Goal: Task Accomplishment & Management: Use online tool/utility

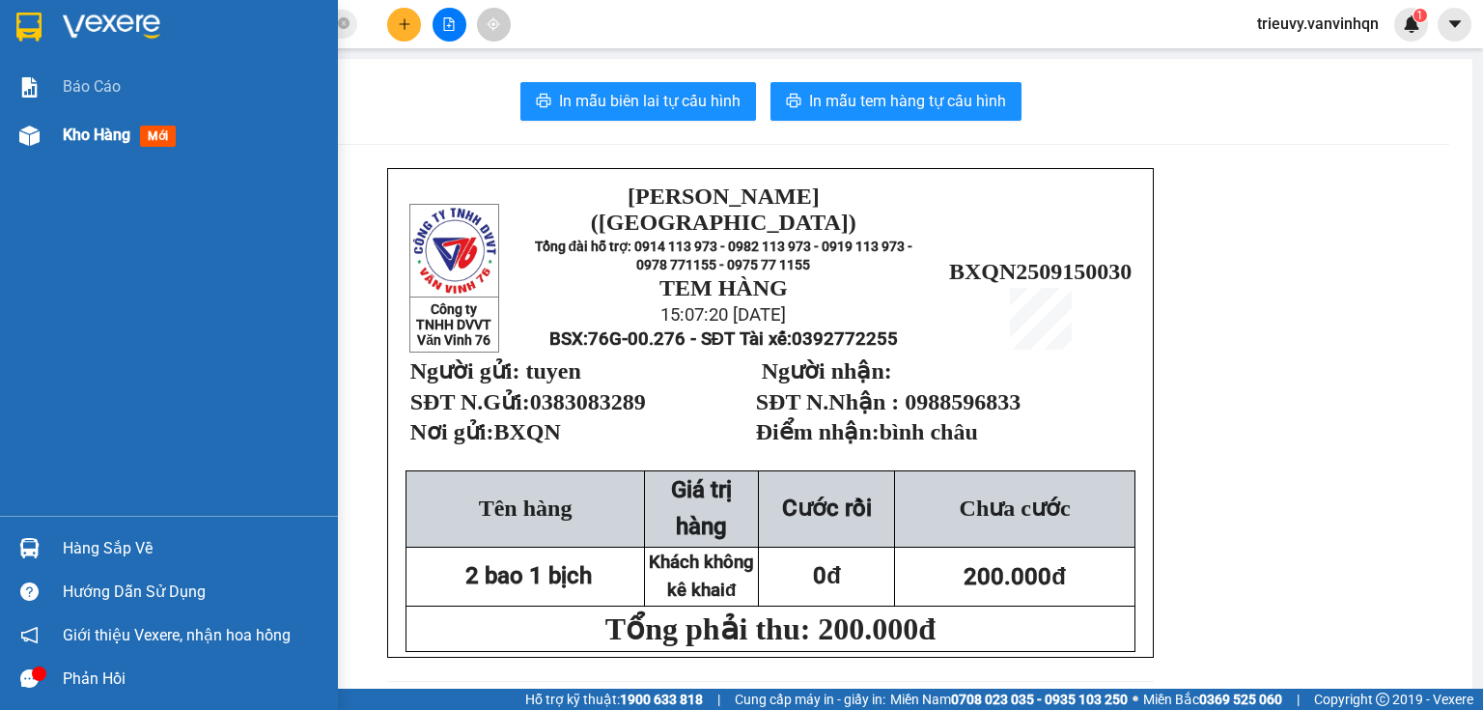
click at [66, 134] on span "Kho hàng" at bounding box center [97, 135] width 68 height 18
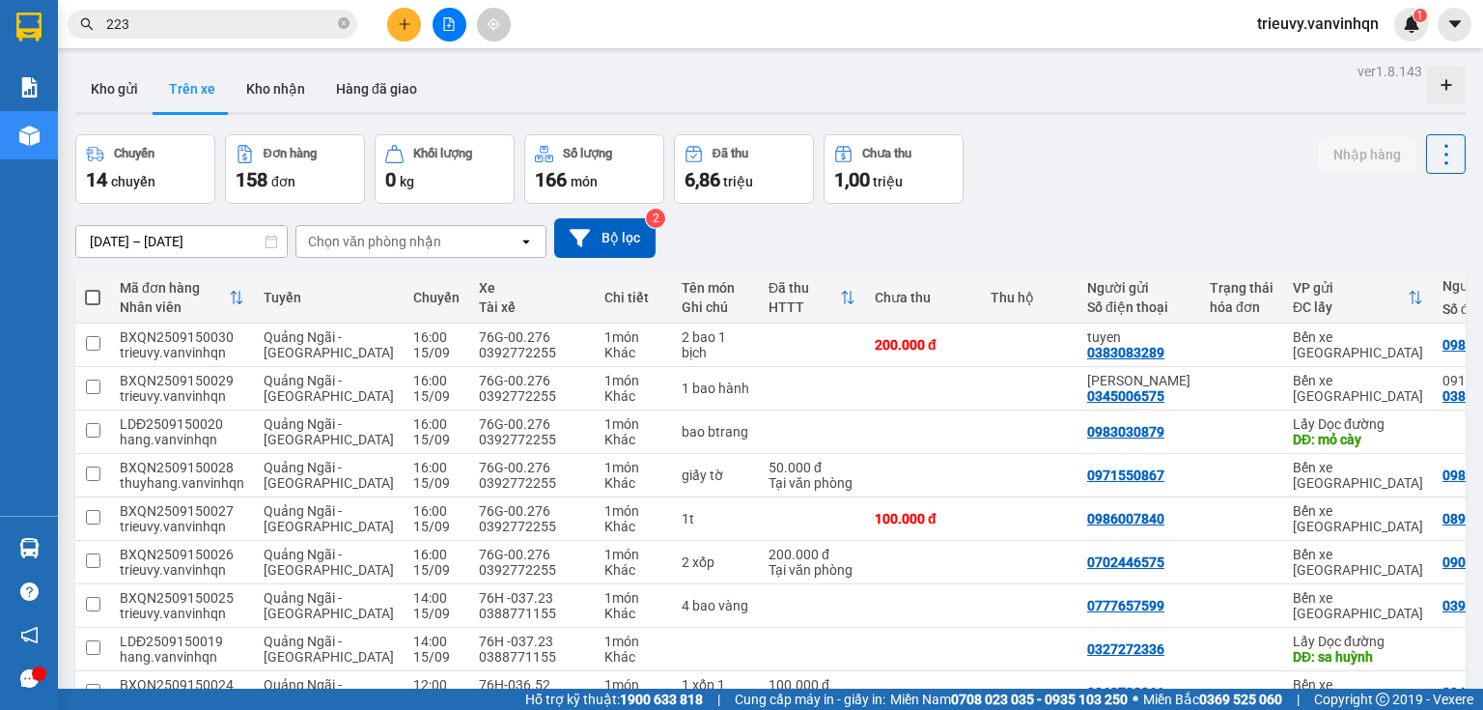
click at [403, 17] on icon "plus" at bounding box center [405, 24] width 14 height 14
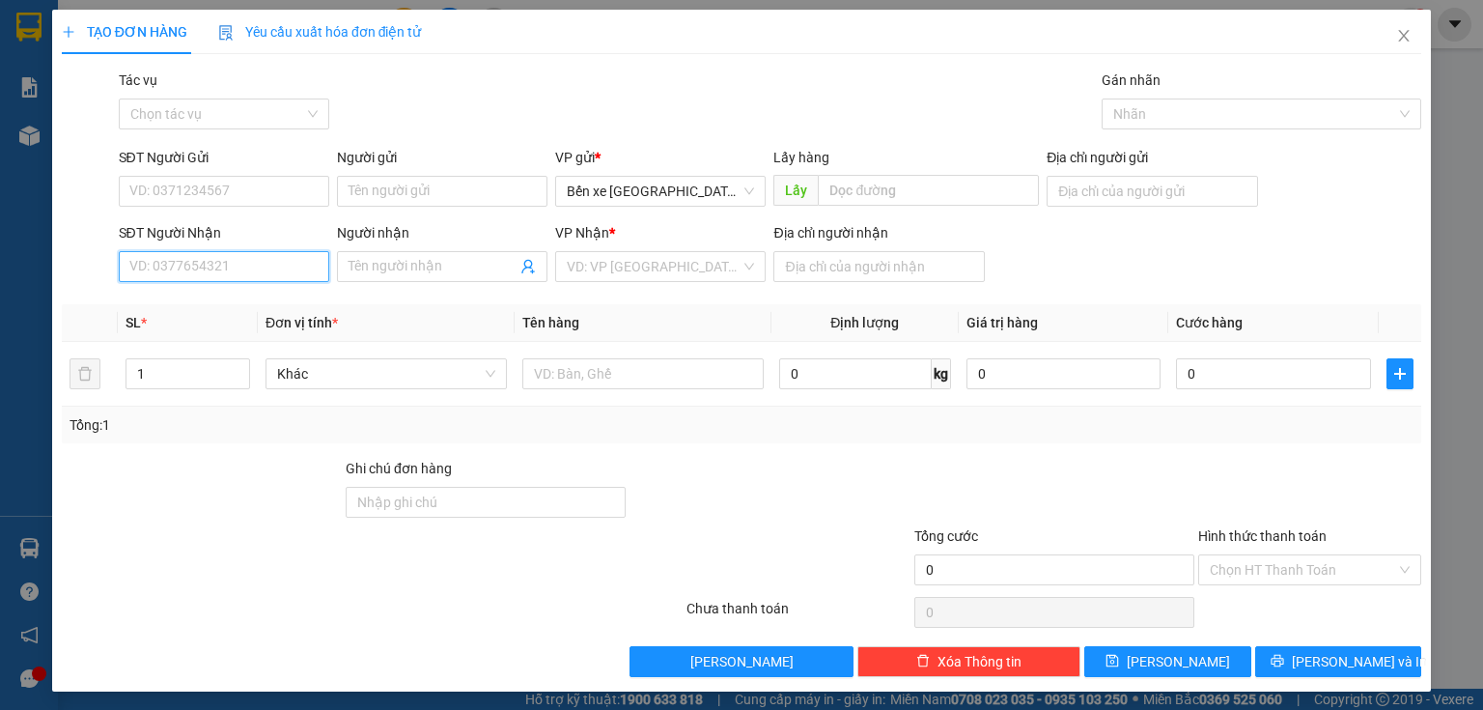
drag, startPoint x: 214, startPoint y: 265, endPoint x: 218, endPoint y: 248, distance: 16.9
click at [215, 265] on input "SĐT Người Nhận" at bounding box center [224, 266] width 210 height 31
click at [161, 254] on input "0813520763" at bounding box center [224, 266] width 210 height 31
click at [179, 265] on input "0813520763" at bounding box center [224, 266] width 210 height 31
type input "0813520763"
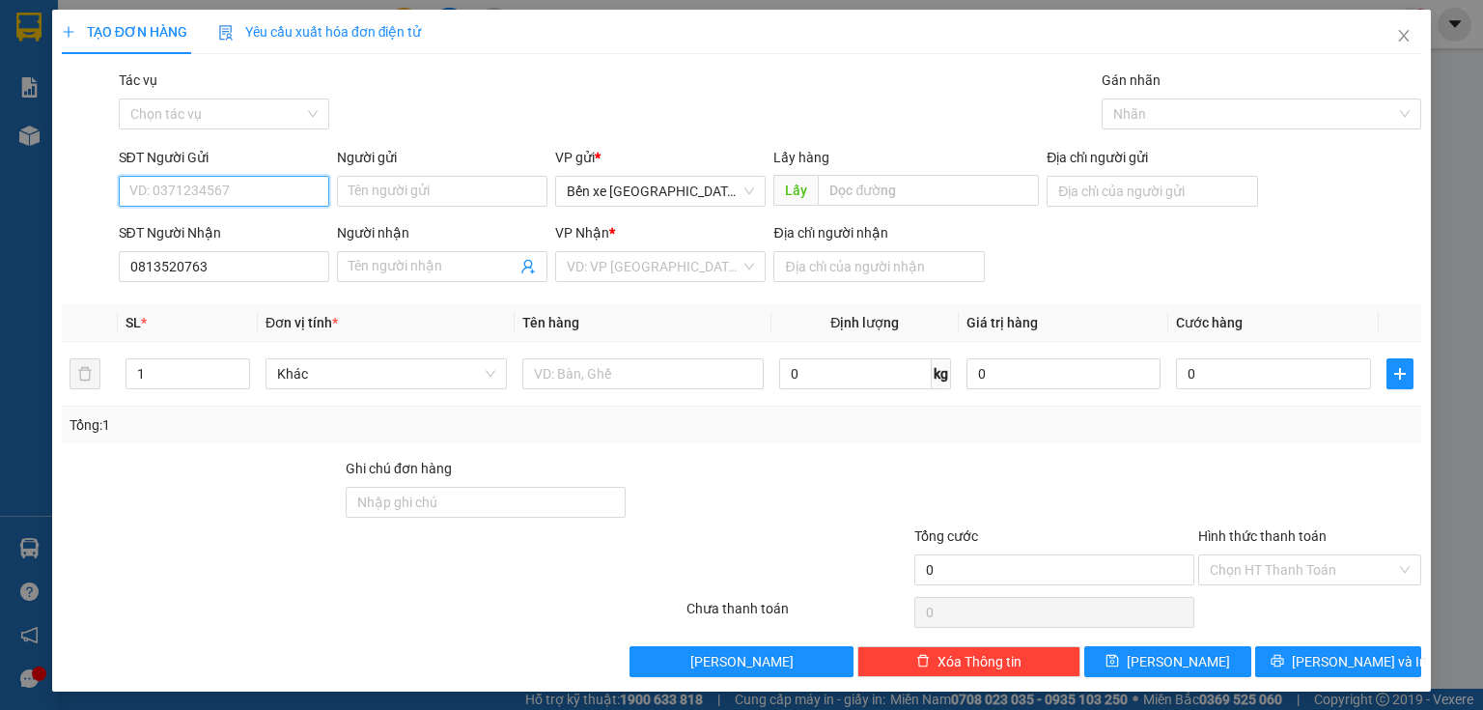
click at [222, 189] on input "SĐT Người Gửi" at bounding box center [224, 191] width 210 height 31
click at [1094, 187] on input "Địa chỉ người gửi" at bounding box center [1152, 191] width 210 height 31
type input "BXQN"
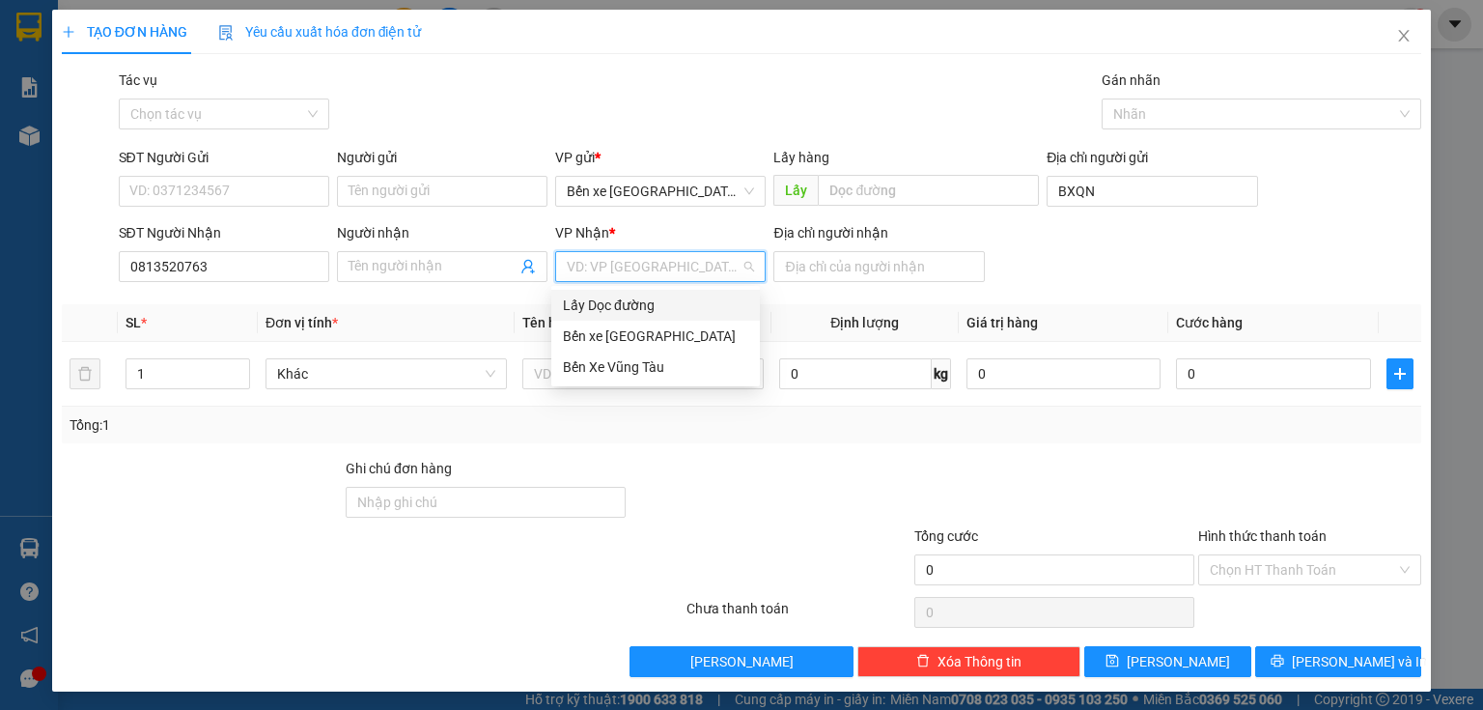
click at [710, 274] on input "search" at bounding box center [654, 266] width 174 height 29
click at [637, 364] on div "Bến Xe Vũng Tàu" at bounding box center [655, 366] width 185 height 21
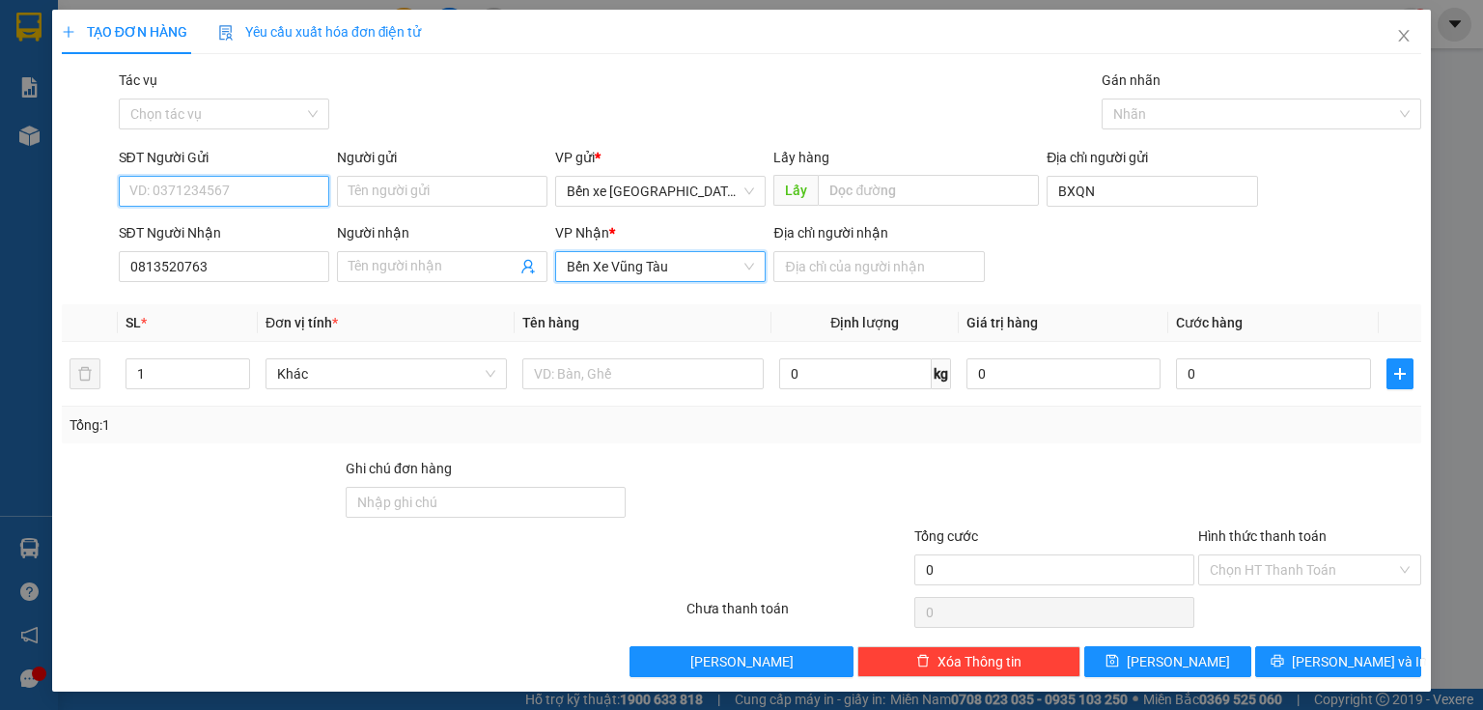
click at [197, 186] on input "SĐT Người Gửi" at bounding box center [224, 191] width 210 height 31
click at [157, 186] on input "0396167867" at bounding box center [224, 191] width 210 height 31
type input "0396167867"
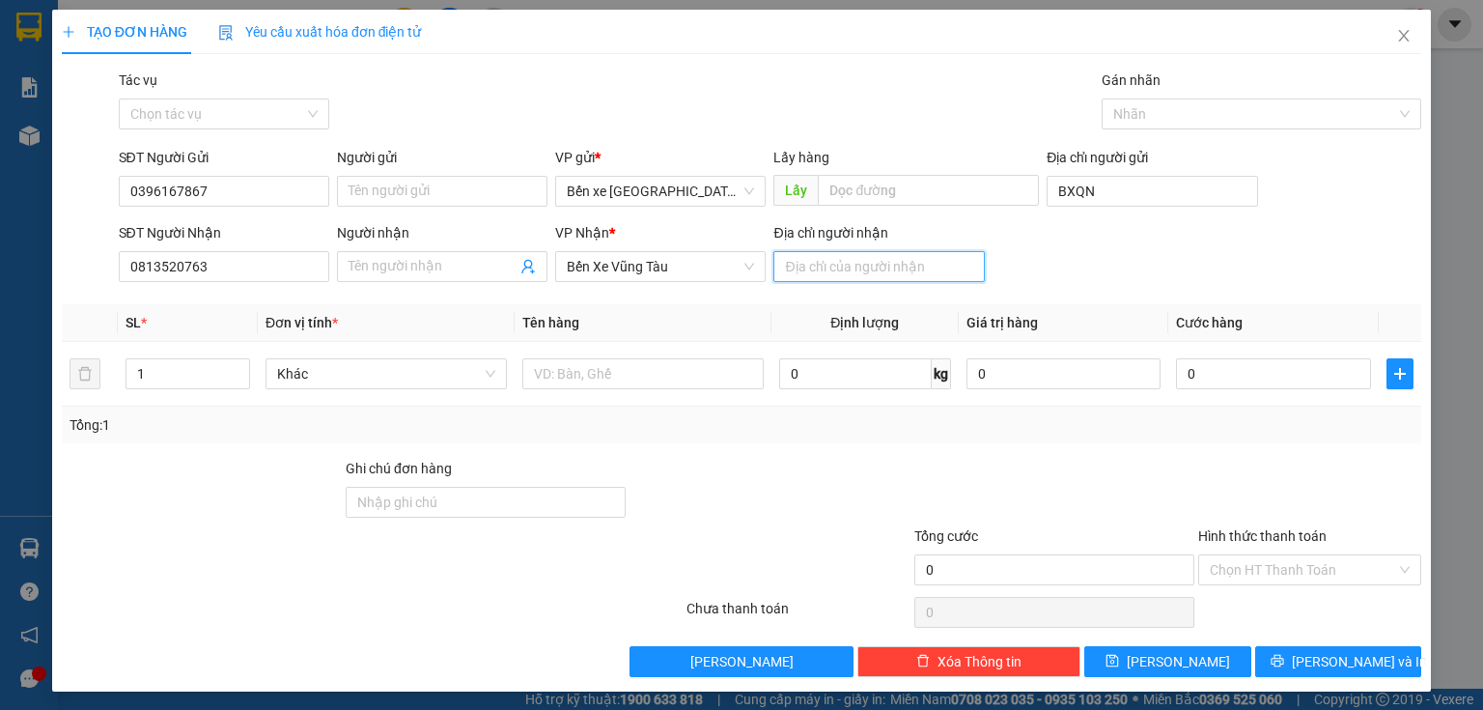
click at [877, 261] on input "Địa chỉ người nhận" at bounding box center [878, 266] width 210 height 31
type input "ngã 4 xuyên mộc"
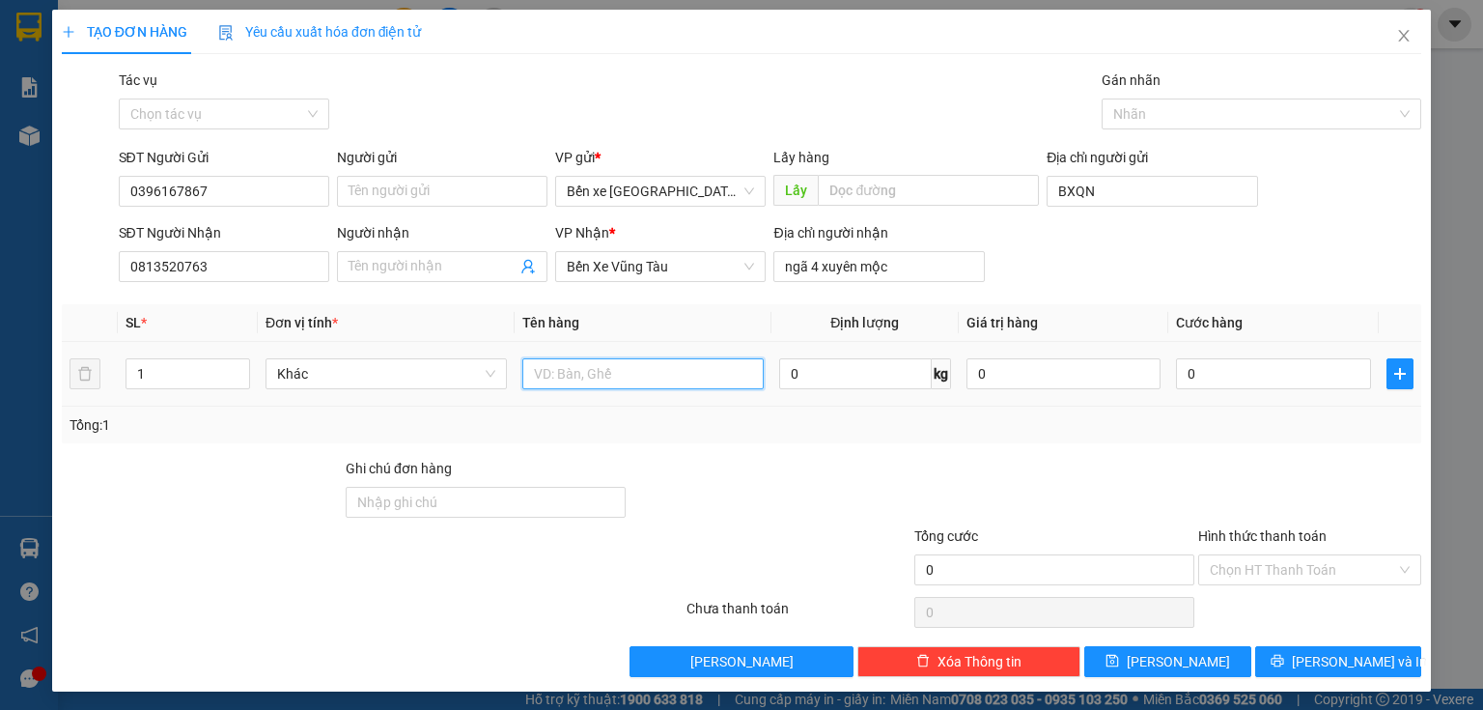
click at [722, 377] on input "text" at bounding box center [642, 373] width 241 height 31
type input "1 cục"
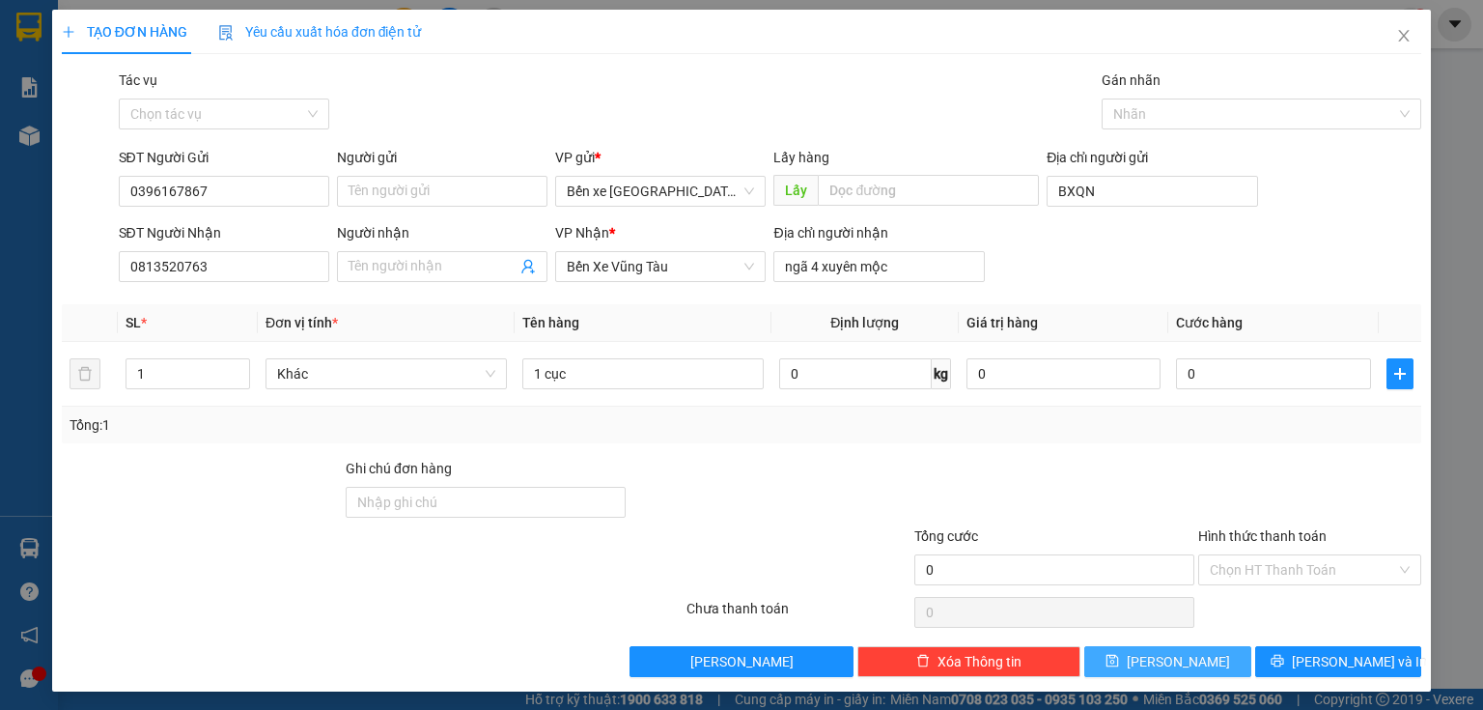
click at [1214, 673] on button "[PERSON_NAME]" at bounding box center [1167, 661] width 167 height 31
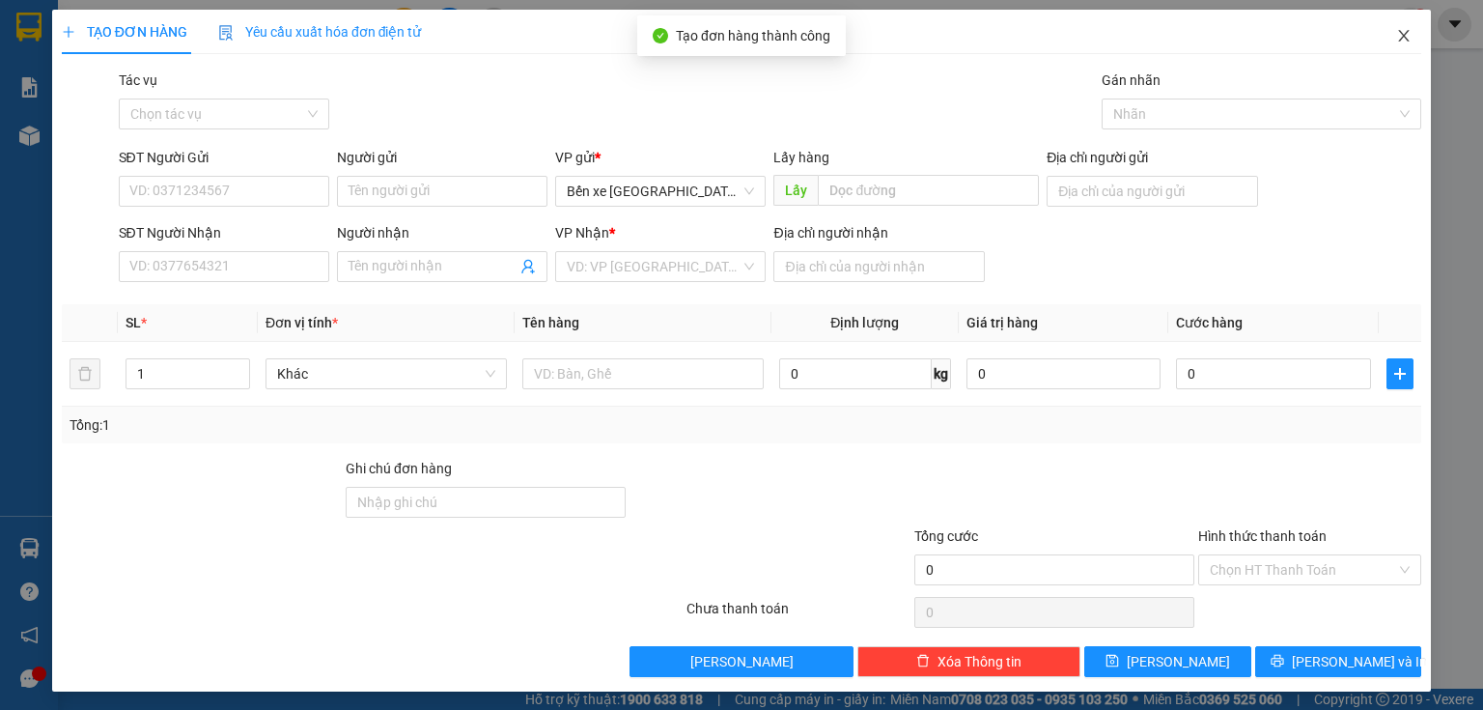
click at [1396, 33] on icon "close" at bounding box center [1403, 35] width 15 height 15
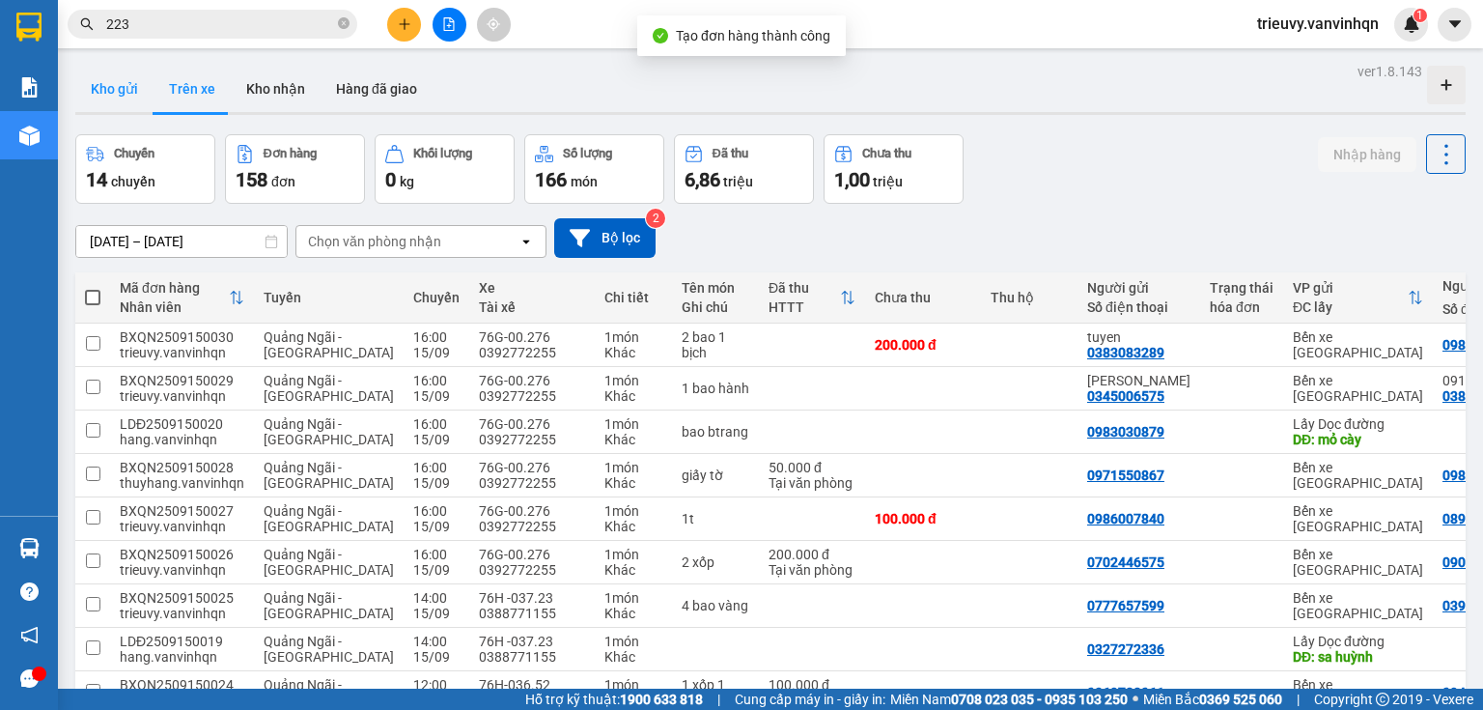
click at [134, 102] on button "Kho gửi" at bounding box center [114, 89] width 78 height 46
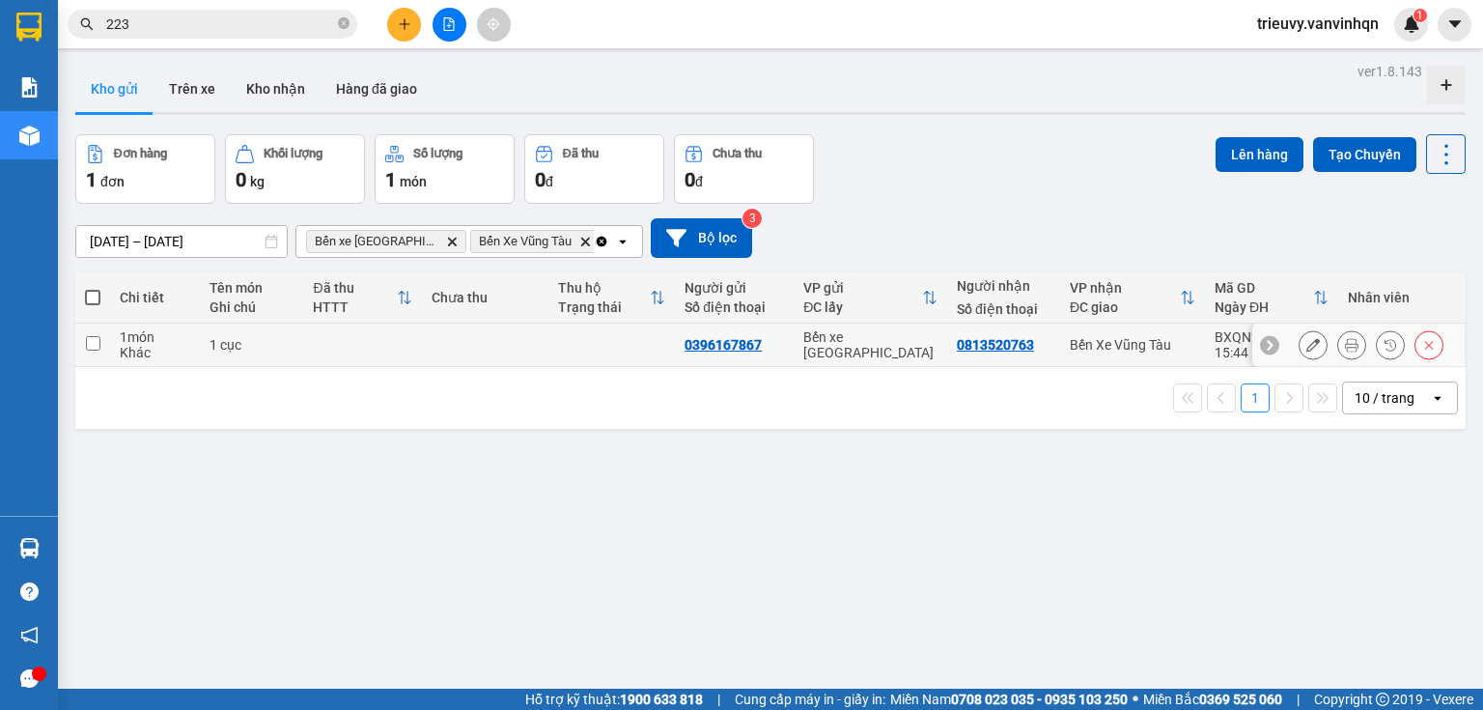
click at [357, 343] on td at bounding box center [362, 344] width 119 height 43
checkbox input "true"
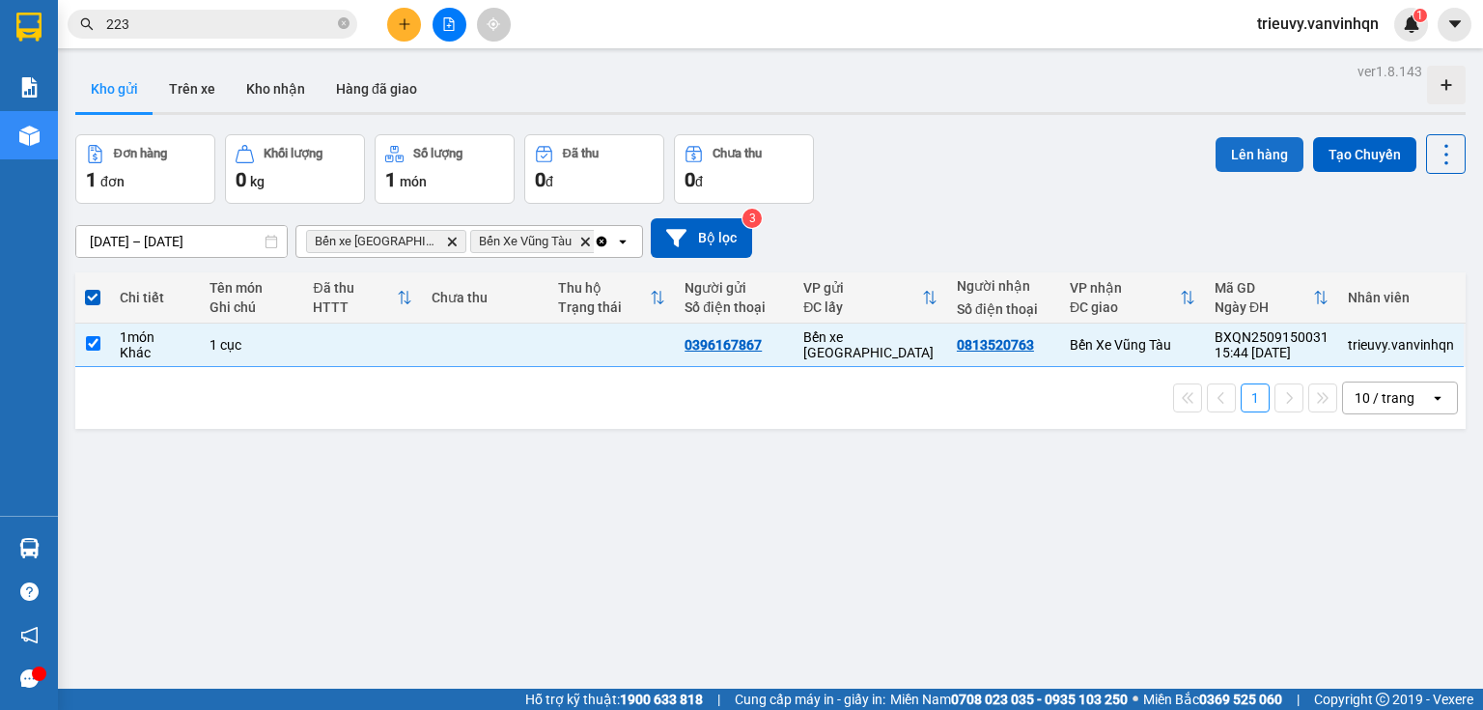
click at [1233, 142] on button "Lên hàng" at bounding box center [1259, 154] width 88 height 35
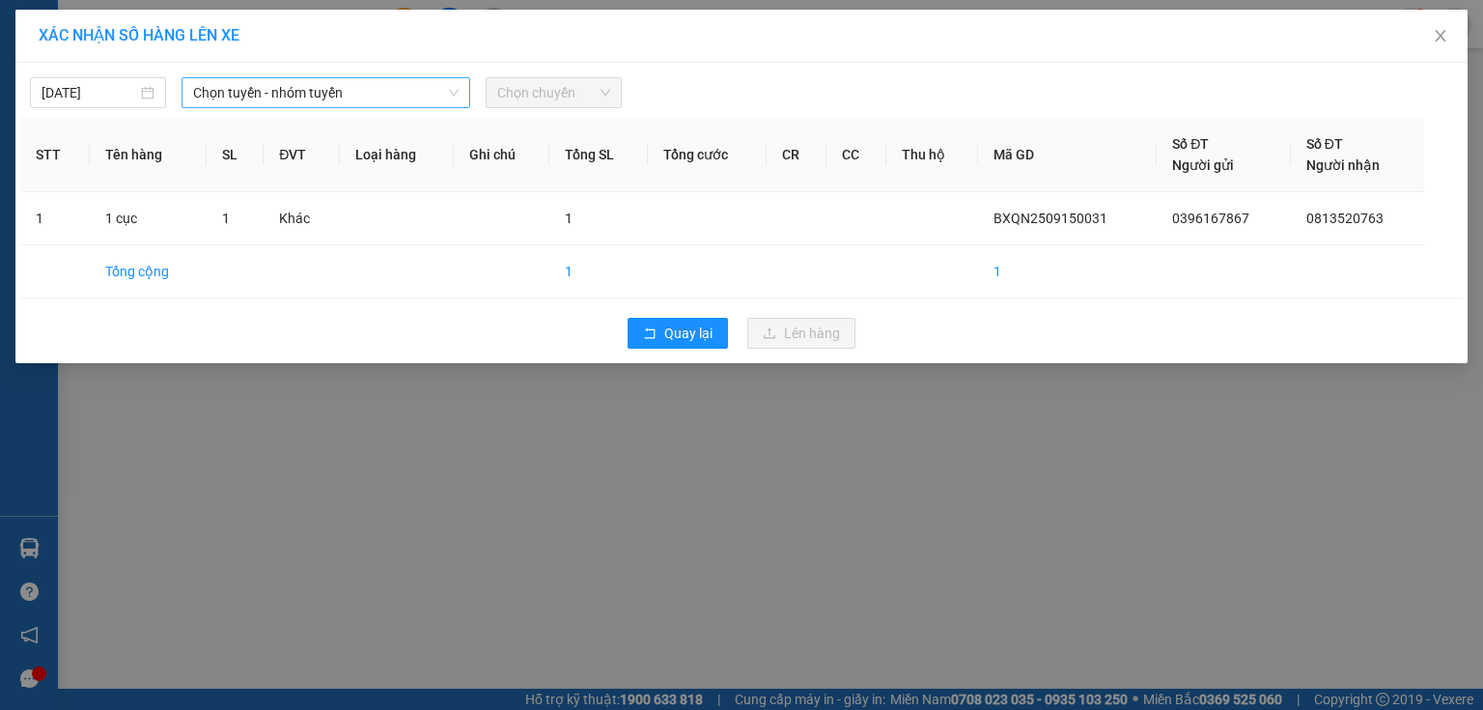
drag, startPoint x: 380, startPoint y: 67, endPoint x: 369, endPoint y: 94, distance: 29.4
click at [378, 70] on div "[DATE] Chọn tuyến - nhóm tuyến Chọn chuyến" at bounding box center [741, 88] width 1442 height 41
click at [369, 95] on span "Chọn tuyến - nhóm tuyến" at bounding box center [325, 92] width 265 height 29
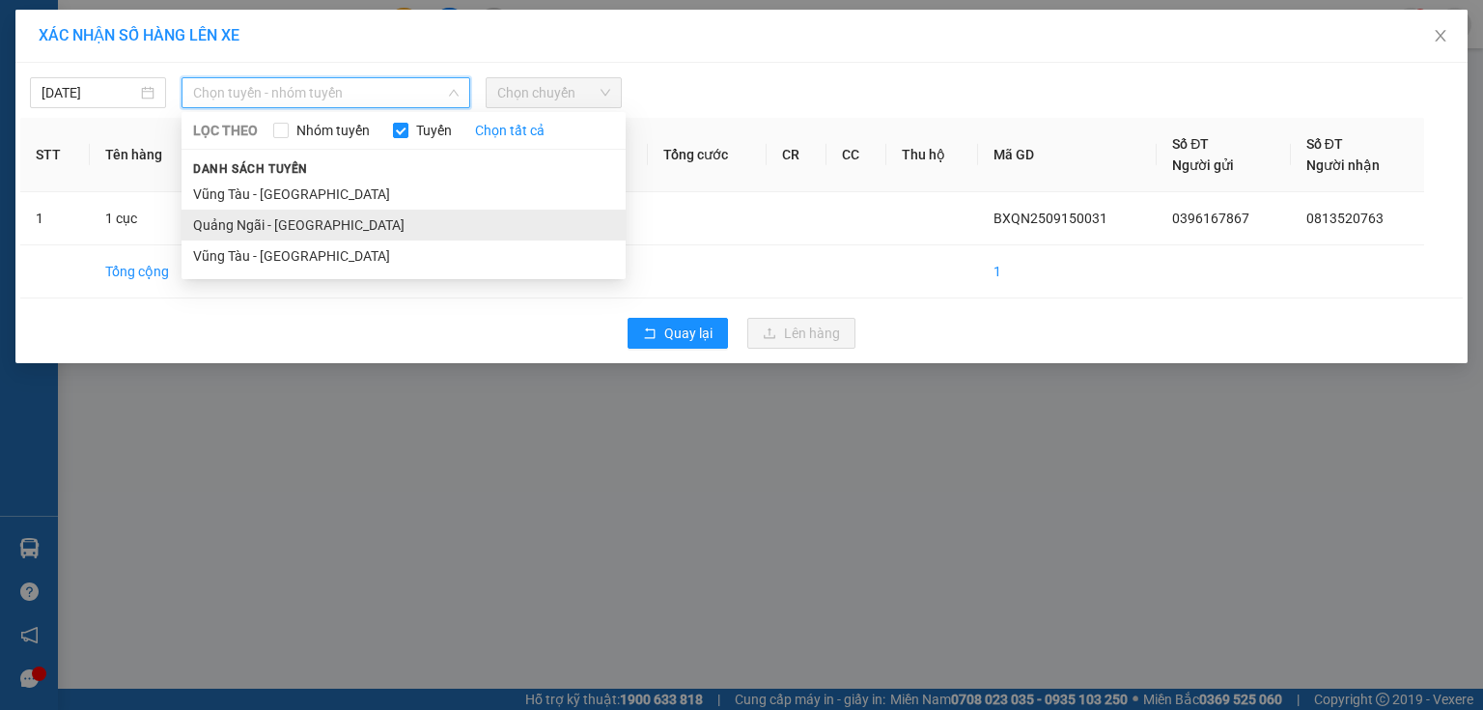
click at [321, 227] on li "Quảng Ngãi - [GEOGRAPHIC_DATA]" at bounding box center [404, 225] width 444 height 31
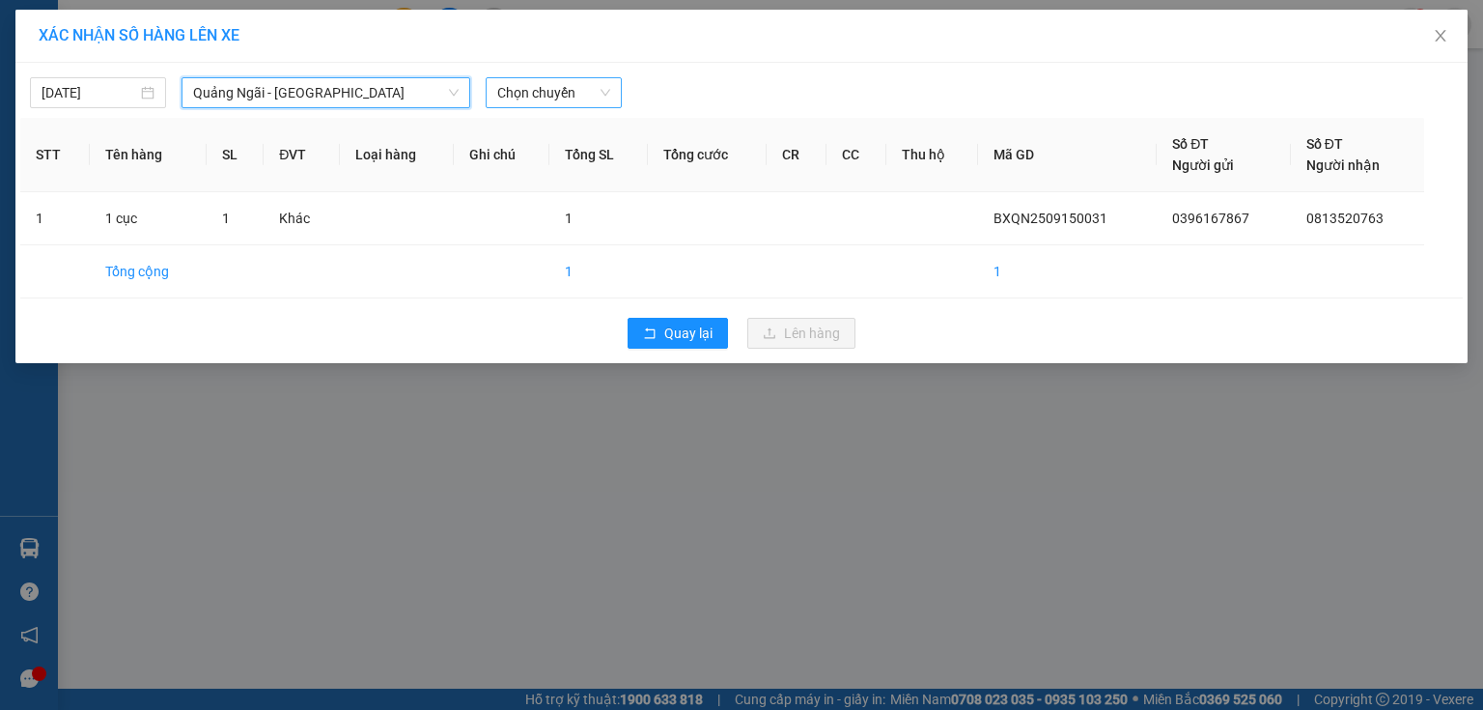
click at [565, 97] on span "Chọn chuyến" at bounding box center [553, 92] width 113 height 29
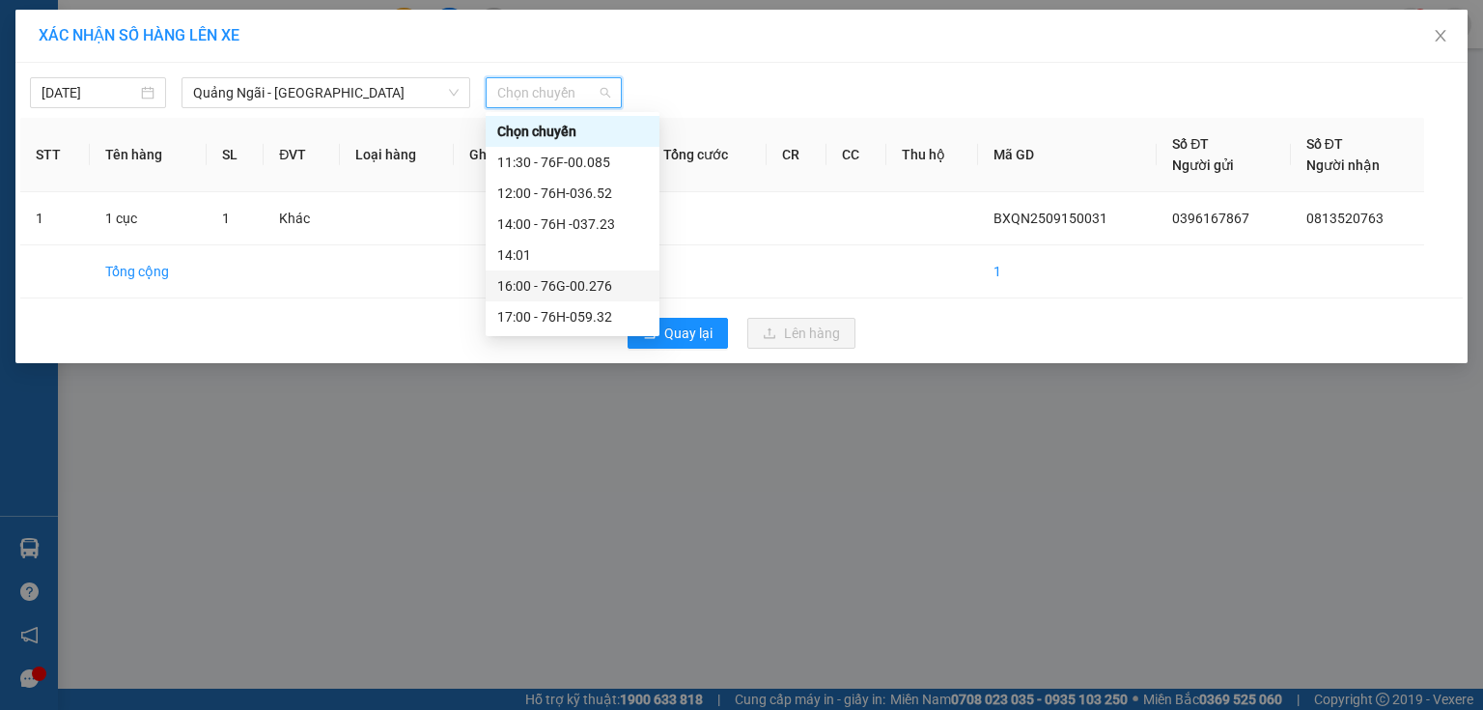
drag, startPoint x: 604, startPoint y: 217, endPoint x: 606, endPoint y: 286, distance: 68.6
click at [606, 286] on div "Chọn chuyến 11:30 - 76F-00.085 12:00 - 76H-036.52 14:00 - 76H -037.23 14:01 16:…" at bounding box center [573, 224] width 174 height 216
click at [606, 286] on div "16:00 - 76G-00.276" at bounding box center [572, 285] width 151 height 21
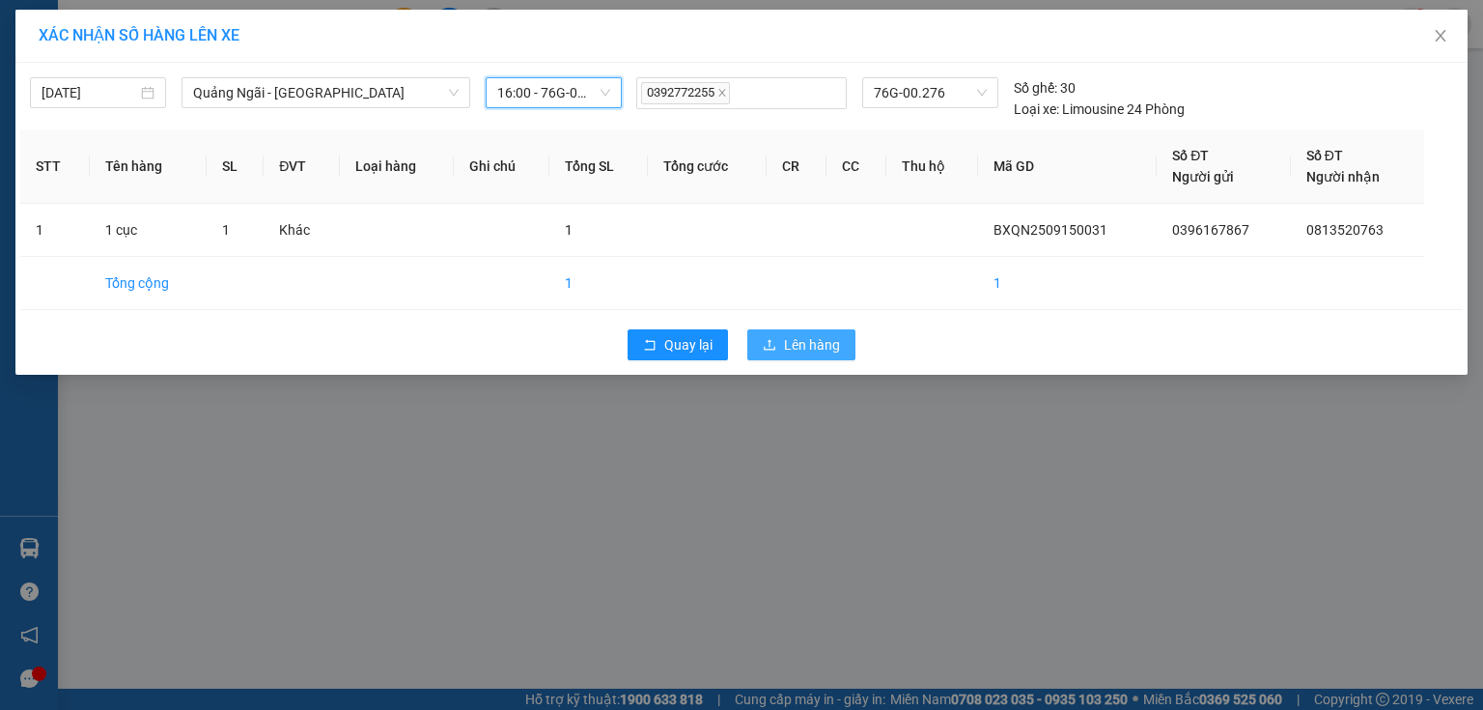
click at [796, 351] on span "Lên hàng" at bounding box center [812, 344] width 56 height 21
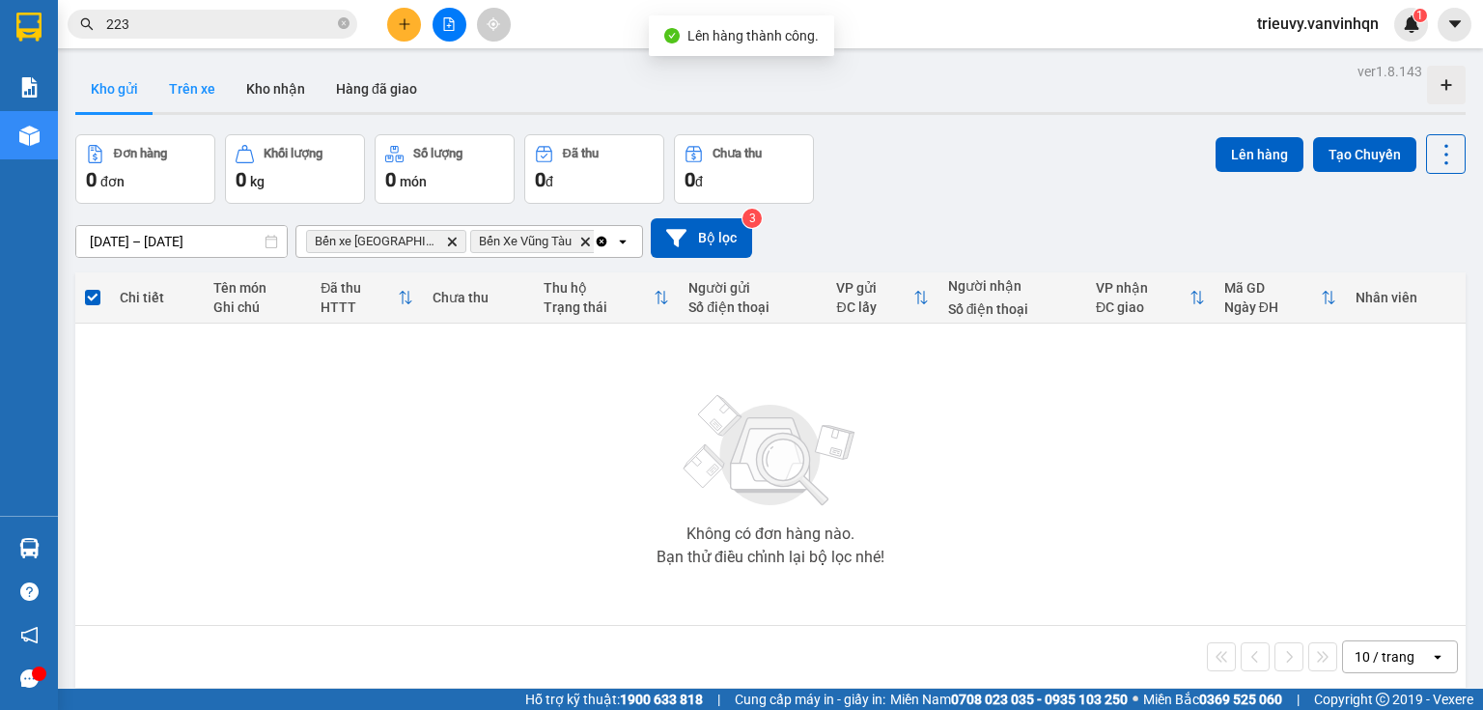
click at [211, 100] on button "Trên xe" at bounding box center [192, 89] width 77 height 46
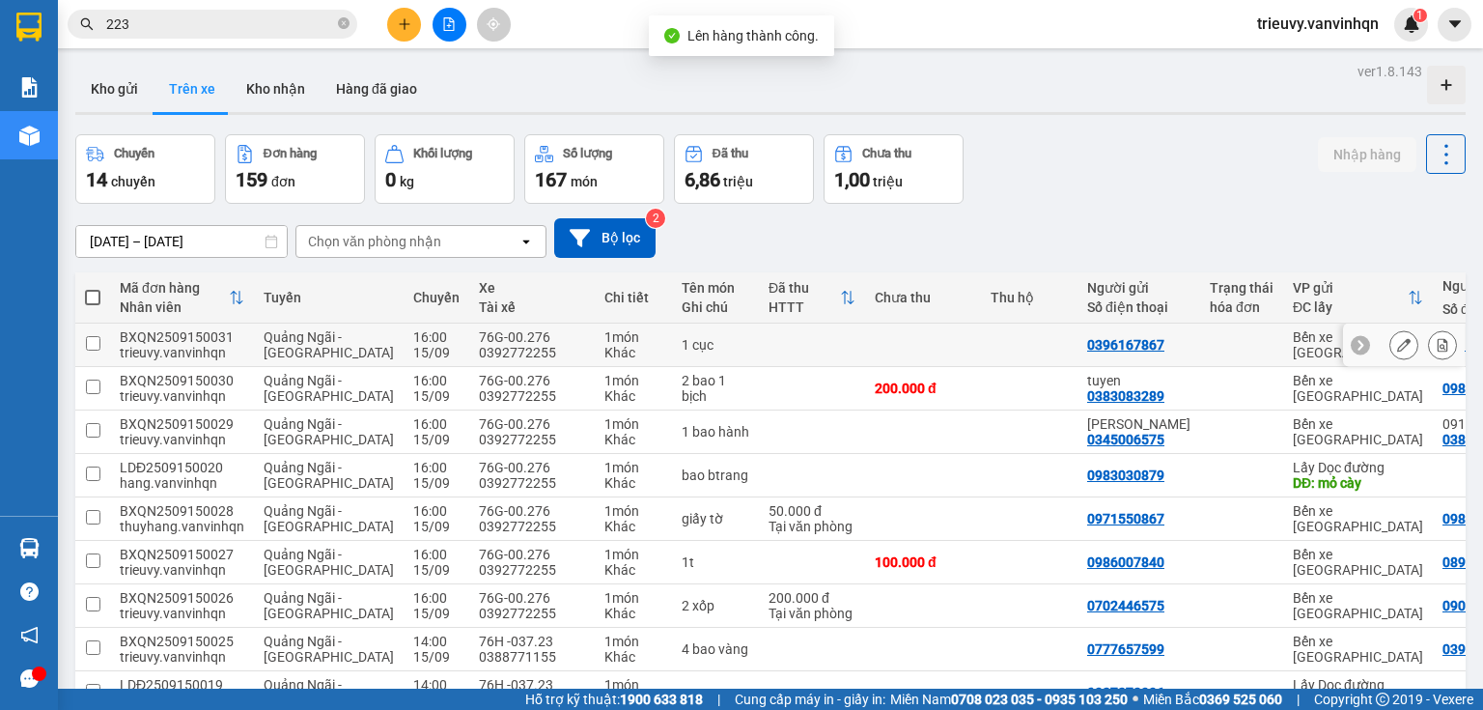
click at [1395, 351] on button at bounding box center [1403, 345] width 27 height 34
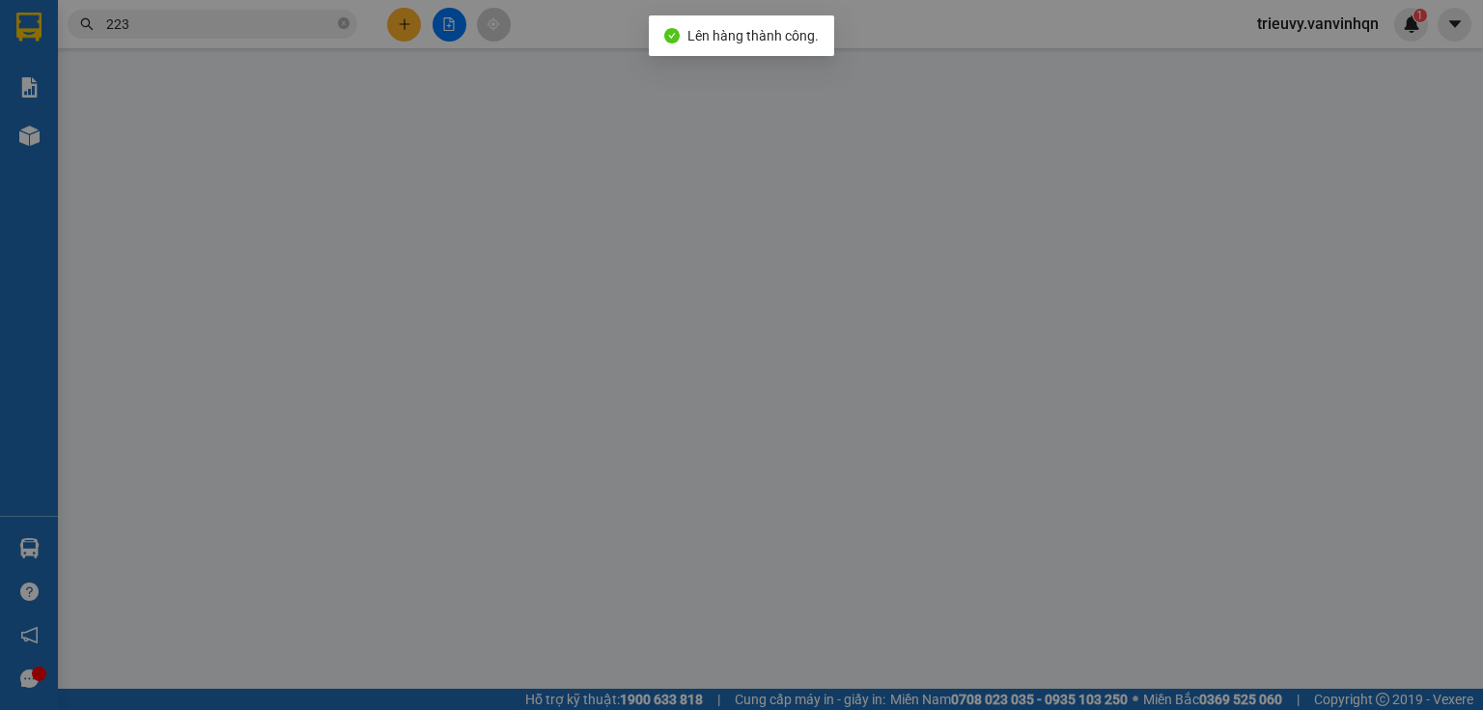
type input "0396167867"
type input "BXQN"
type input "0813520763"
type input "ngã 4 xuyên mộc"
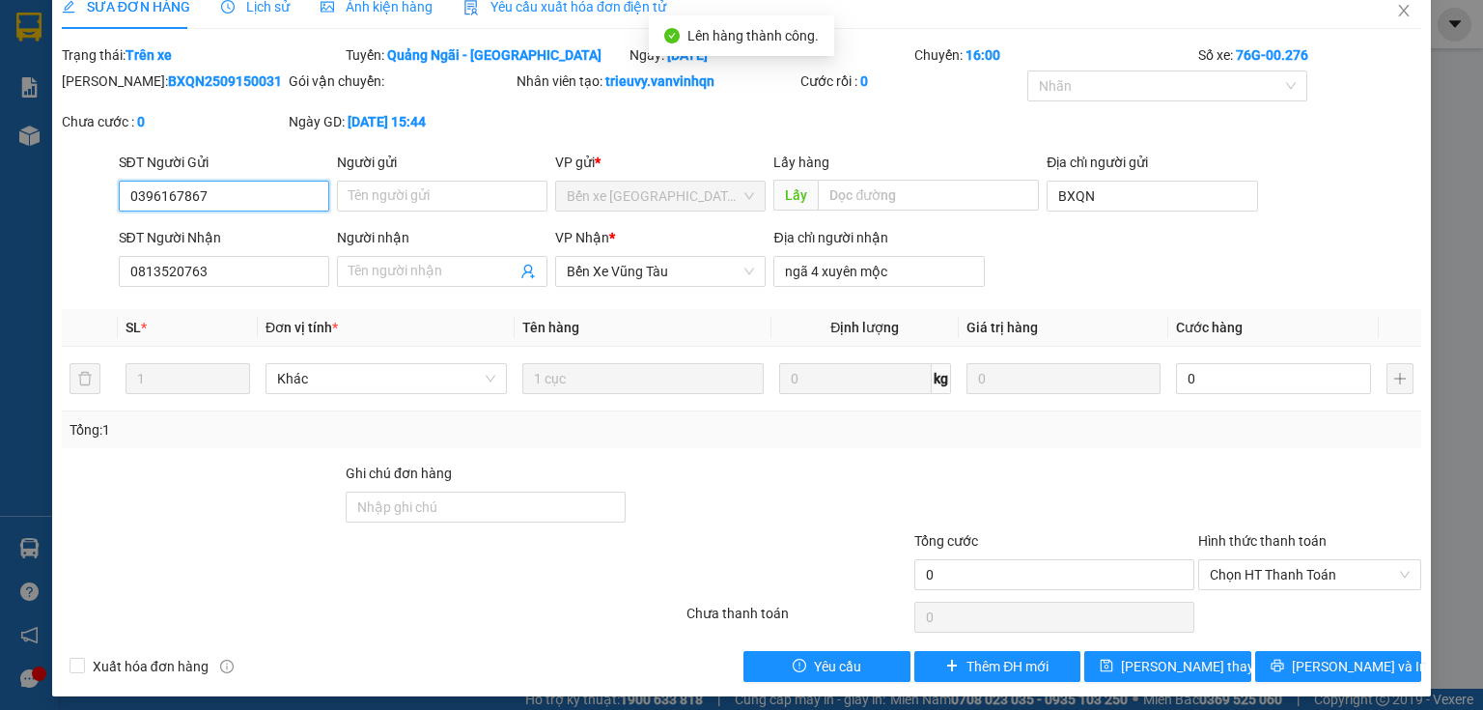
scroll to position [33, 0]
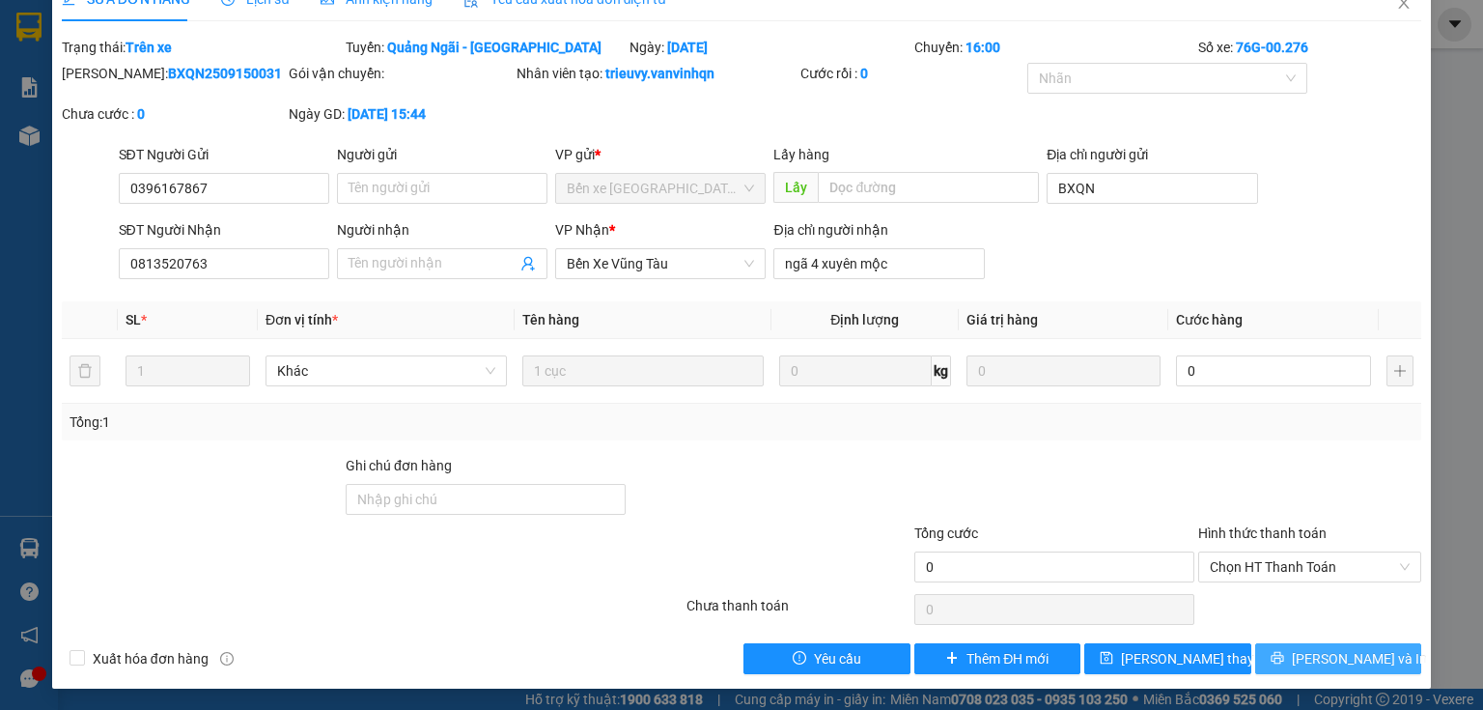
drag, startPoint x: 1343, startPoint y: 677, endPoint x: 1344, endPoint y: 656, distance: 21.3
click at [1343, 673] on div "SỬA ĐƠN HÀNG Lịch sử Ảnh kiện hàng Yêu cầu xuất hóa đơn điện tử Total Paid Fee …" at bounding box center [741, 333] width 1379 height 712
click at [1345, 654] on span "[PERSON_NAME] và In" at bounding box center [1359, 658] width 135 height 21
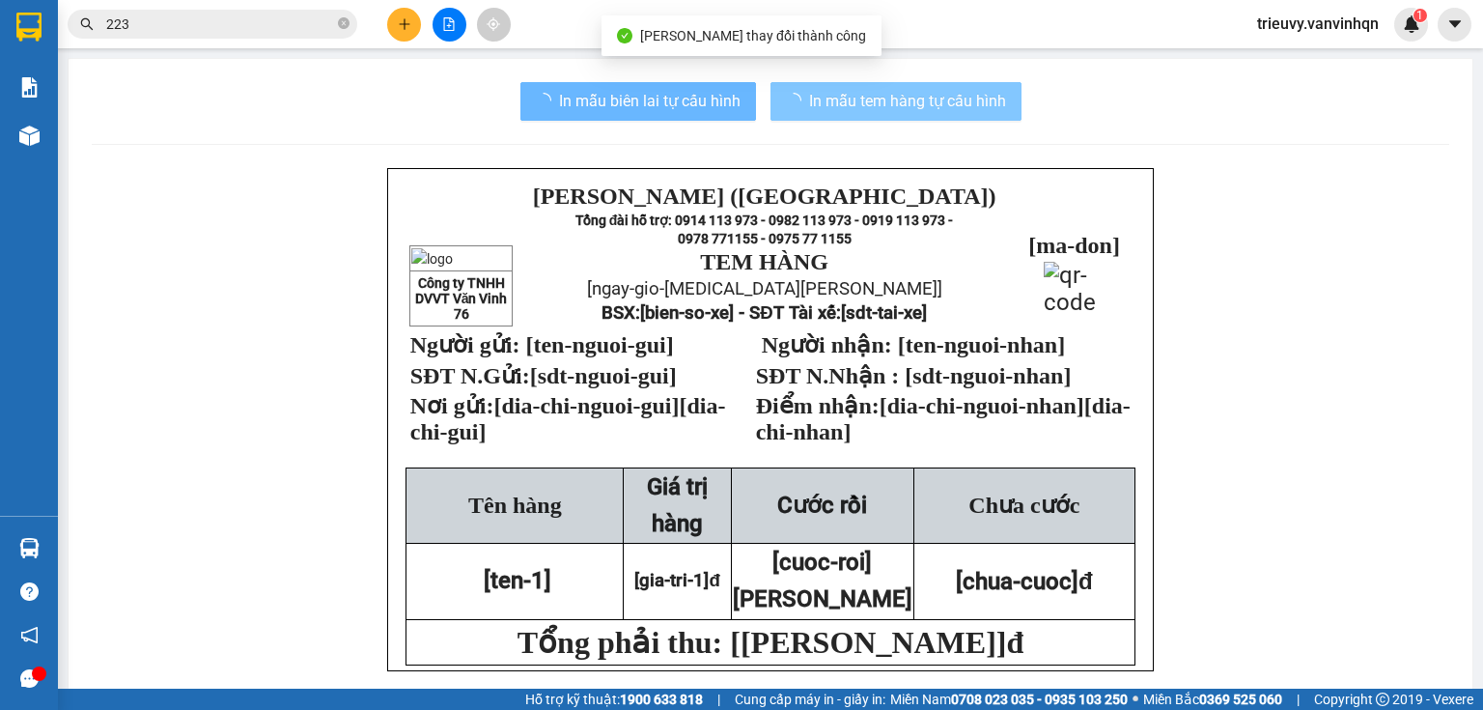
click at [971, 108] on span "In mẫu tem hàng tự cấu hình" at bounding box center [907, 101] width 197 height 24
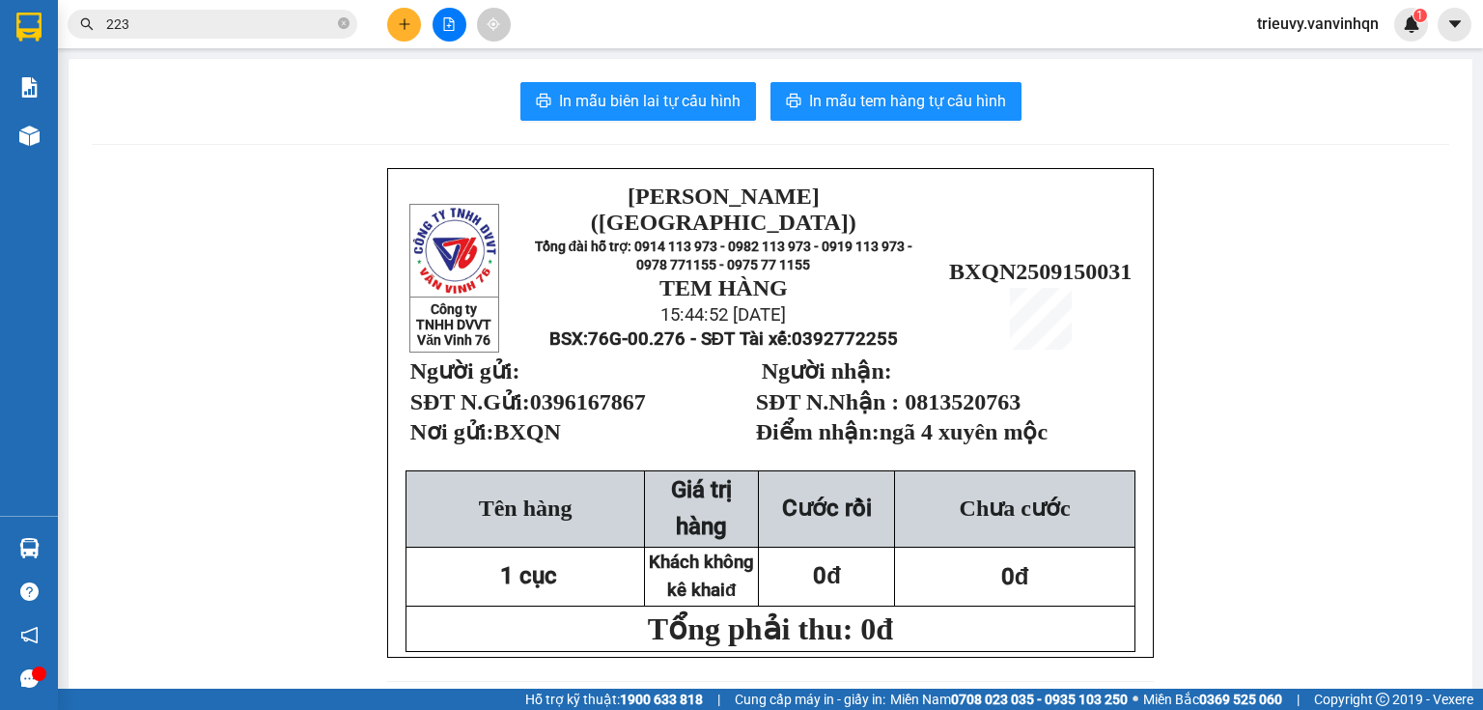
click at [459, 27] on button at bounding box center [450, 25] width 34 height 34
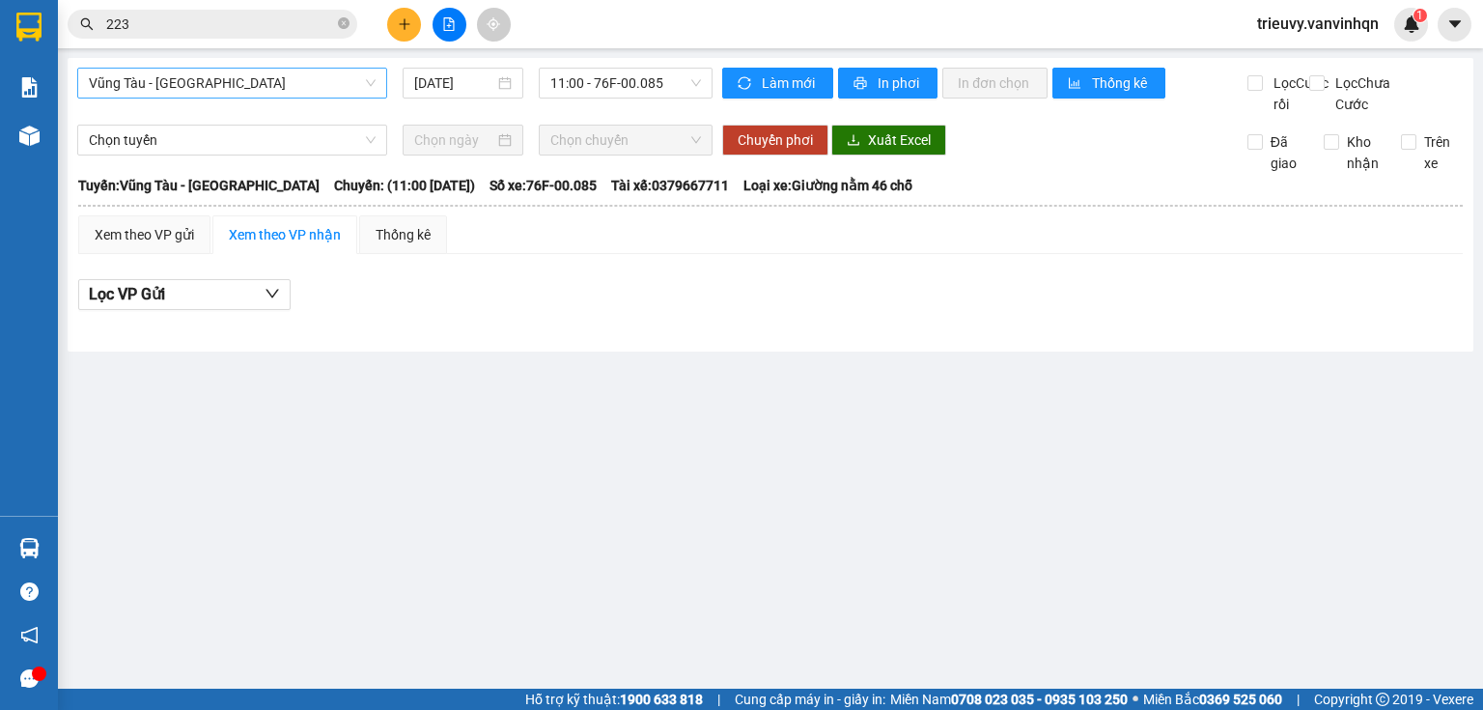
click at [153, 76] on span "Vũng Tàu - [GEOGRAPHIC_DATA]" at bounding box center [232, 83] width 287 height 29
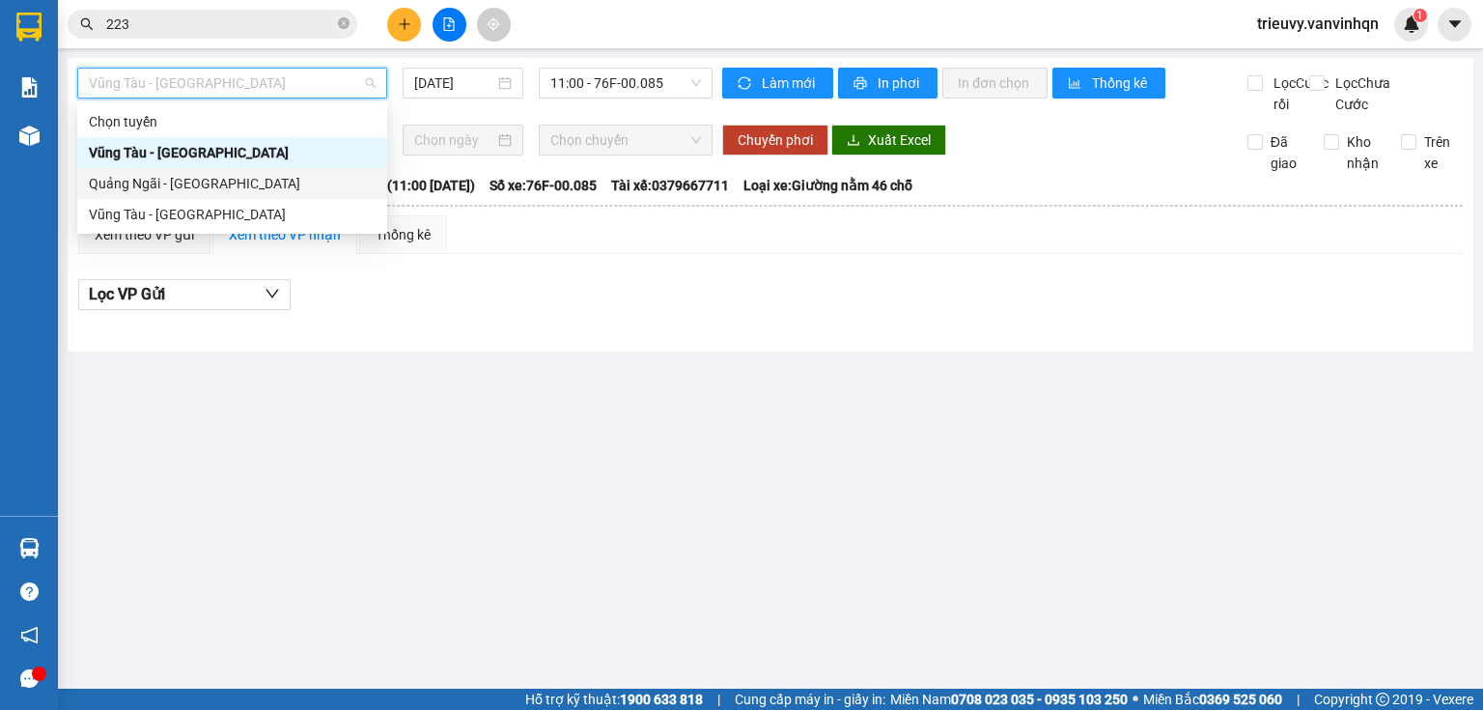
drag, startPoint x: 163, startPoint y: 182, endPoint x: 540, endPoint y: 119, distance: 381.9
click at [164, 182] on div "Quảng Ngãi - [GEOGRAPHIC_DATA]" at bounding box center [232, 183] width 287 height 21
type input "[DATE]"
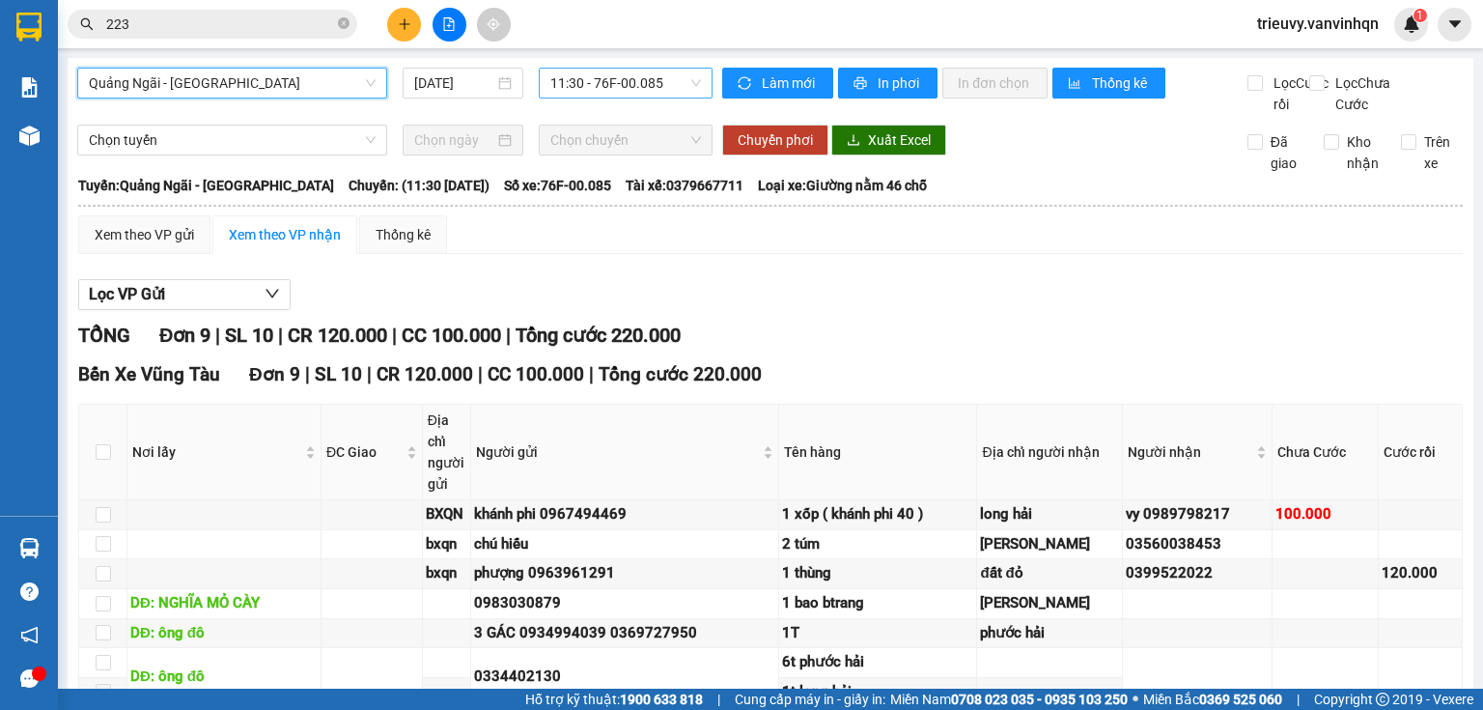
click at [639, 85] on span "11:30 - 76F-00.085" at bounding box center [626, 83] width 152 height 29
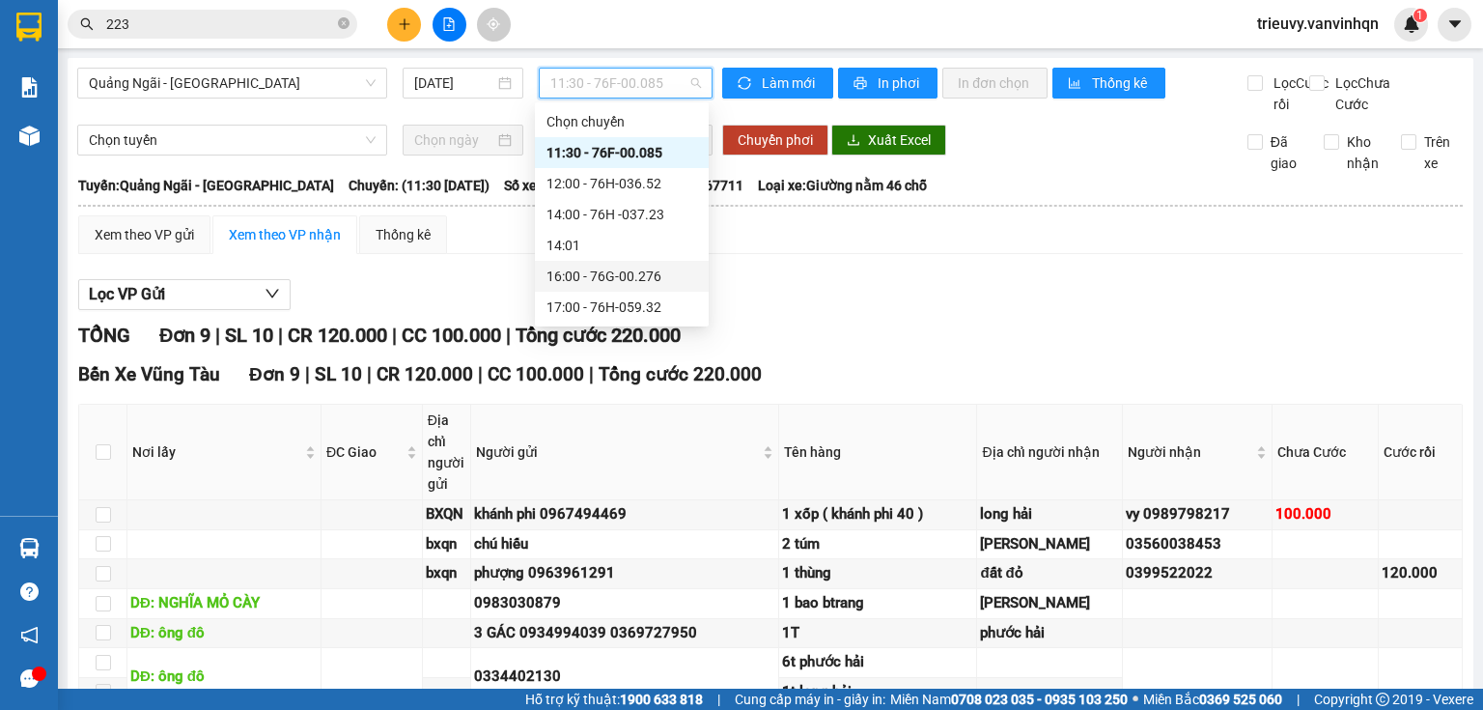
click at [651, 272] on div "16:00 - 76G-00.276" at bounding box center [621, 275] width 151 height 21
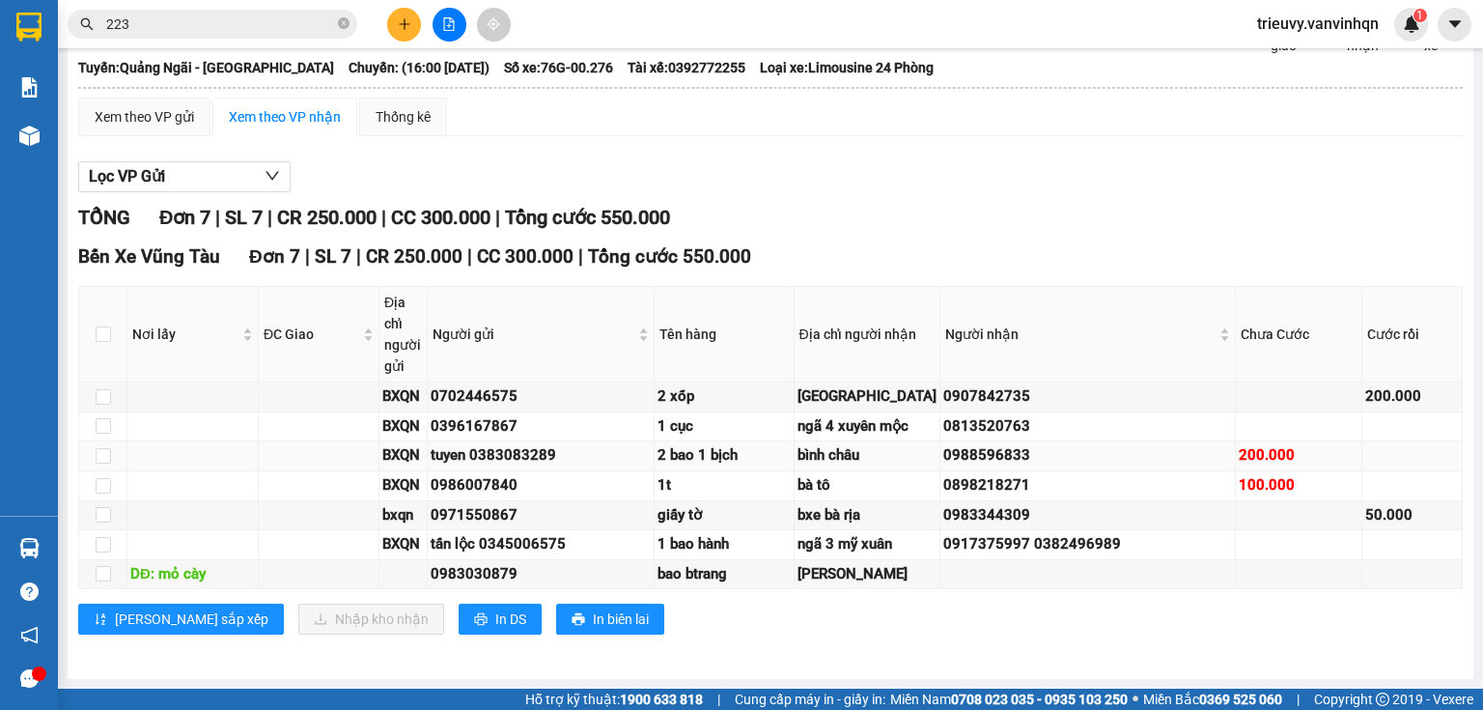
scroll to position [340, 0]
click at [495, 620] on span "In DS" at bounding box center [510, 618] width 31 height 21
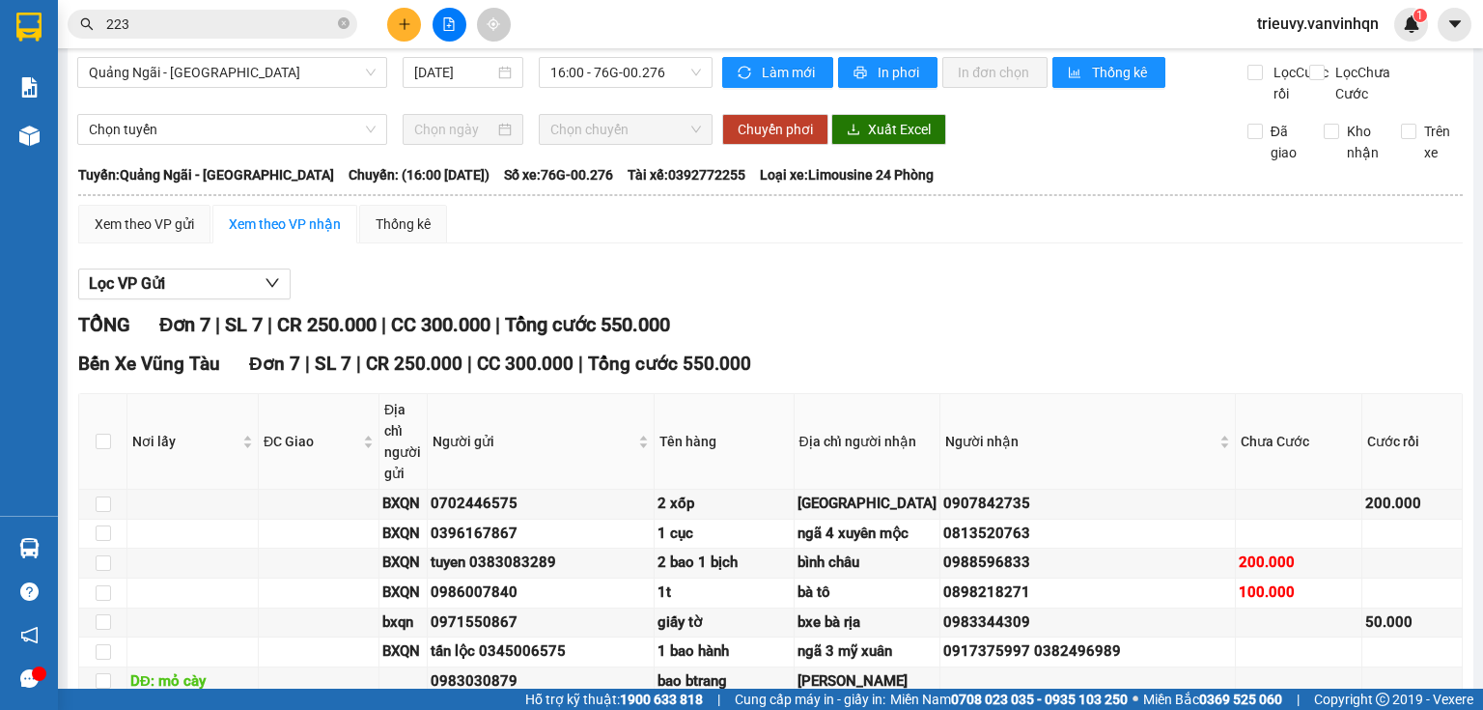
scroll to position [0, 0]
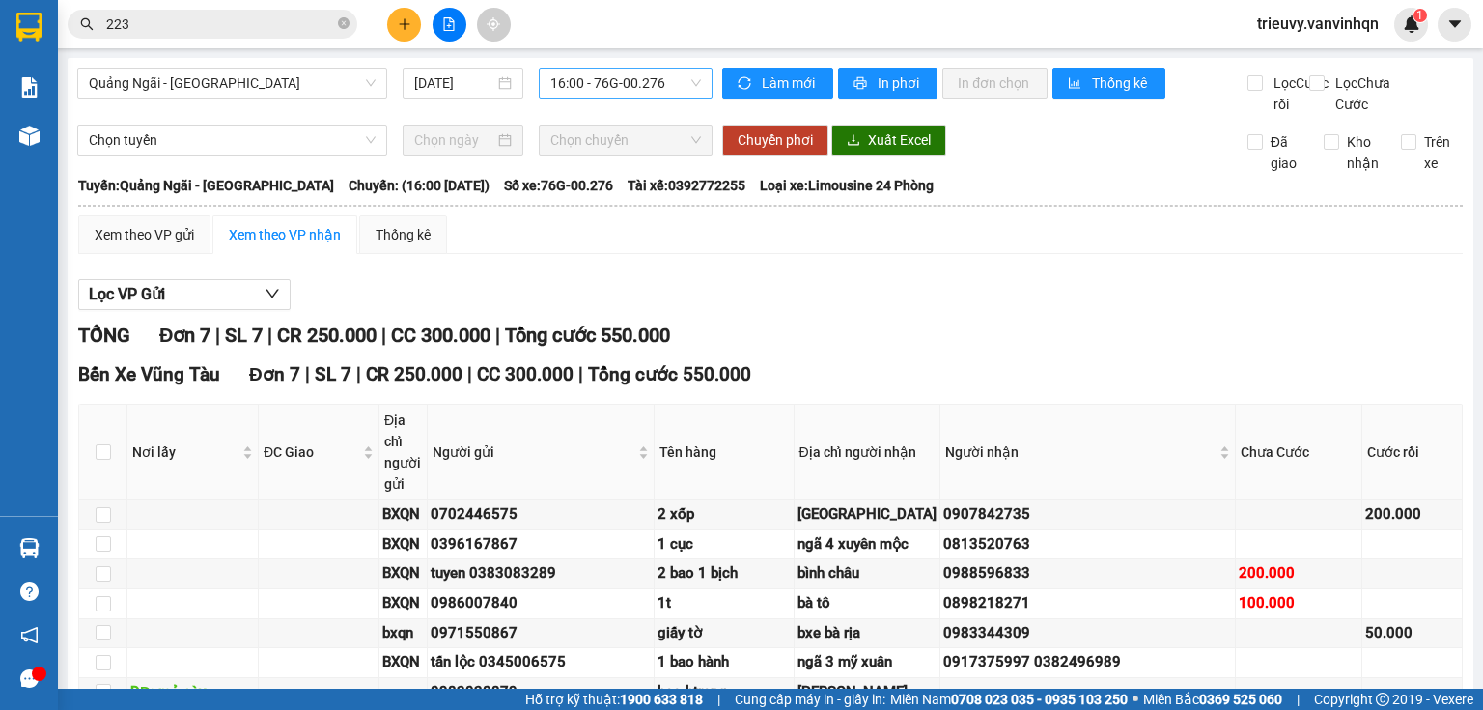
click at [640, 85] on span "16:00 - 76G-00.276" at bounding box center [626, 83] width 152 height 29
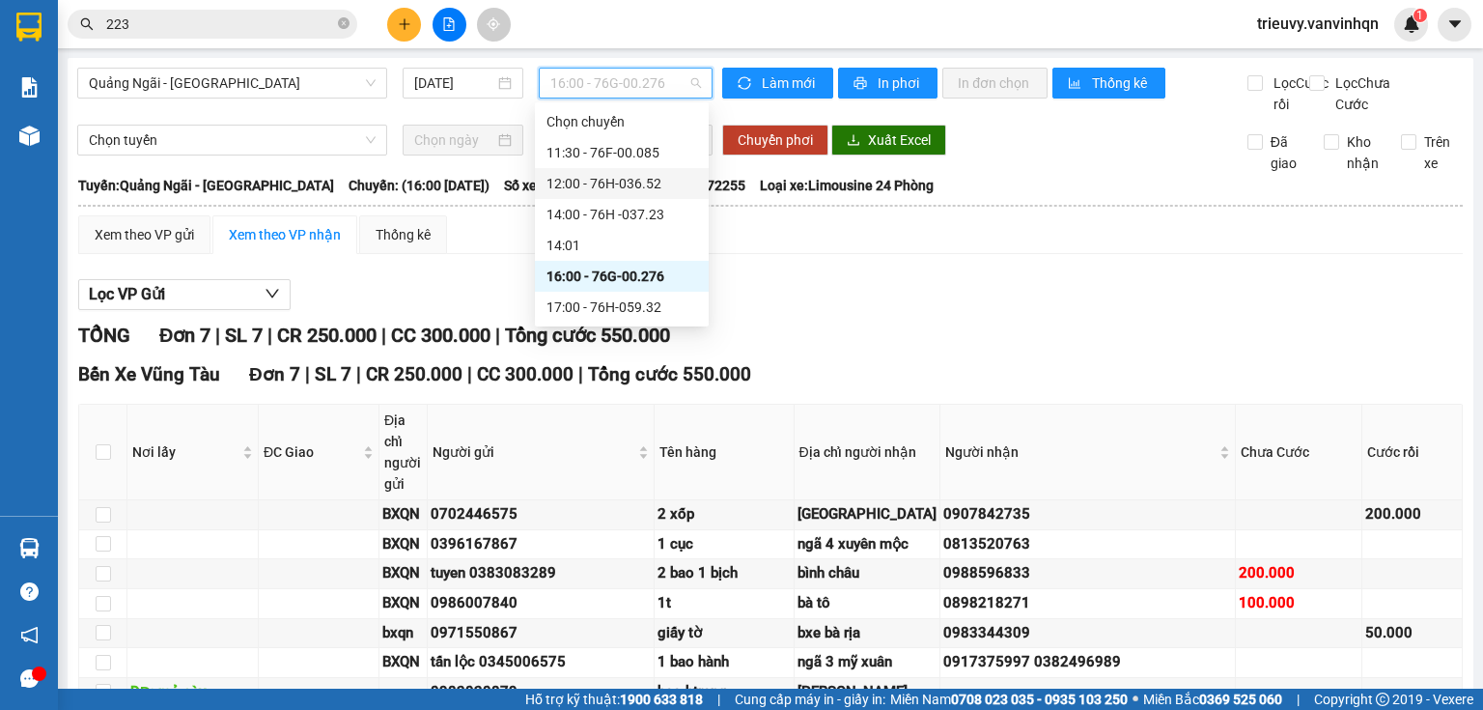
click at [669, 175] on div "12:00 - 76H-036.52" at bounding box center [621, 183] width 151 height 21
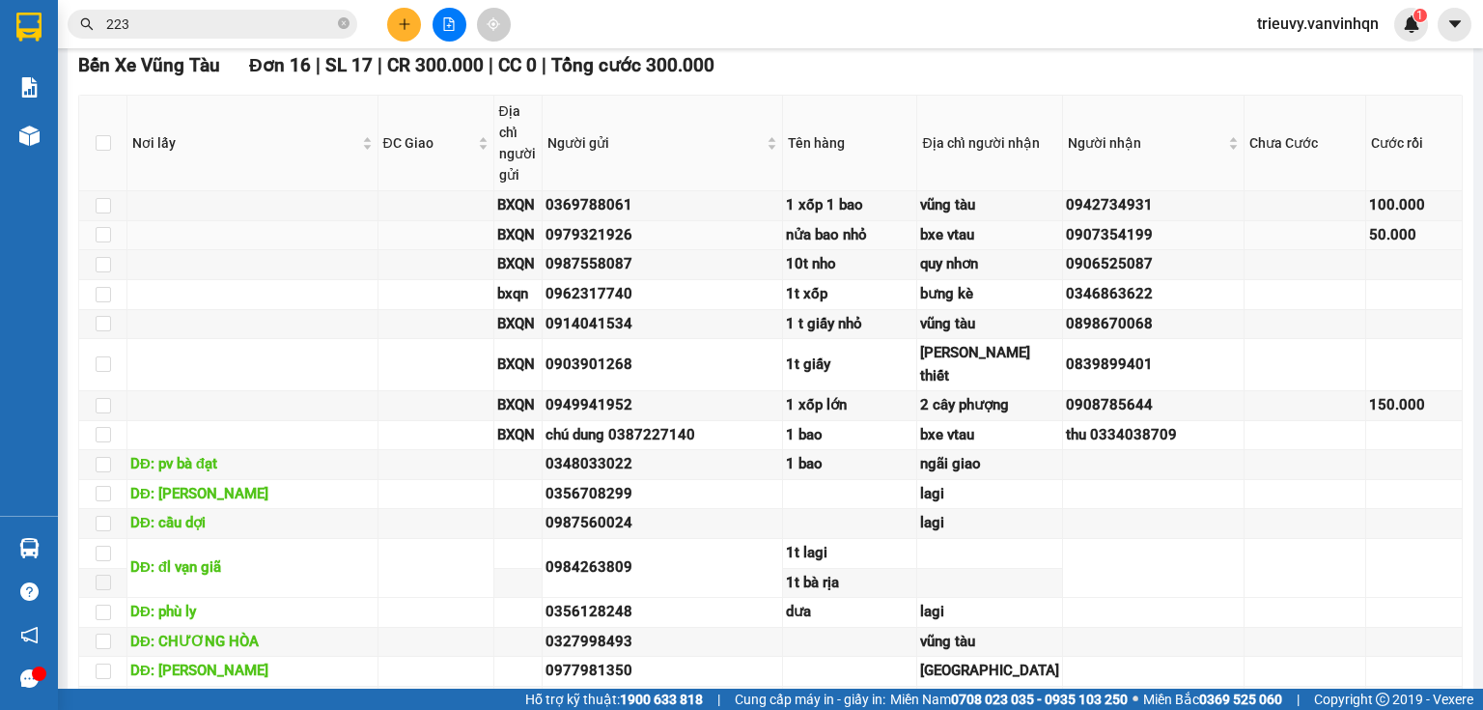
scroll to position [386, 0]
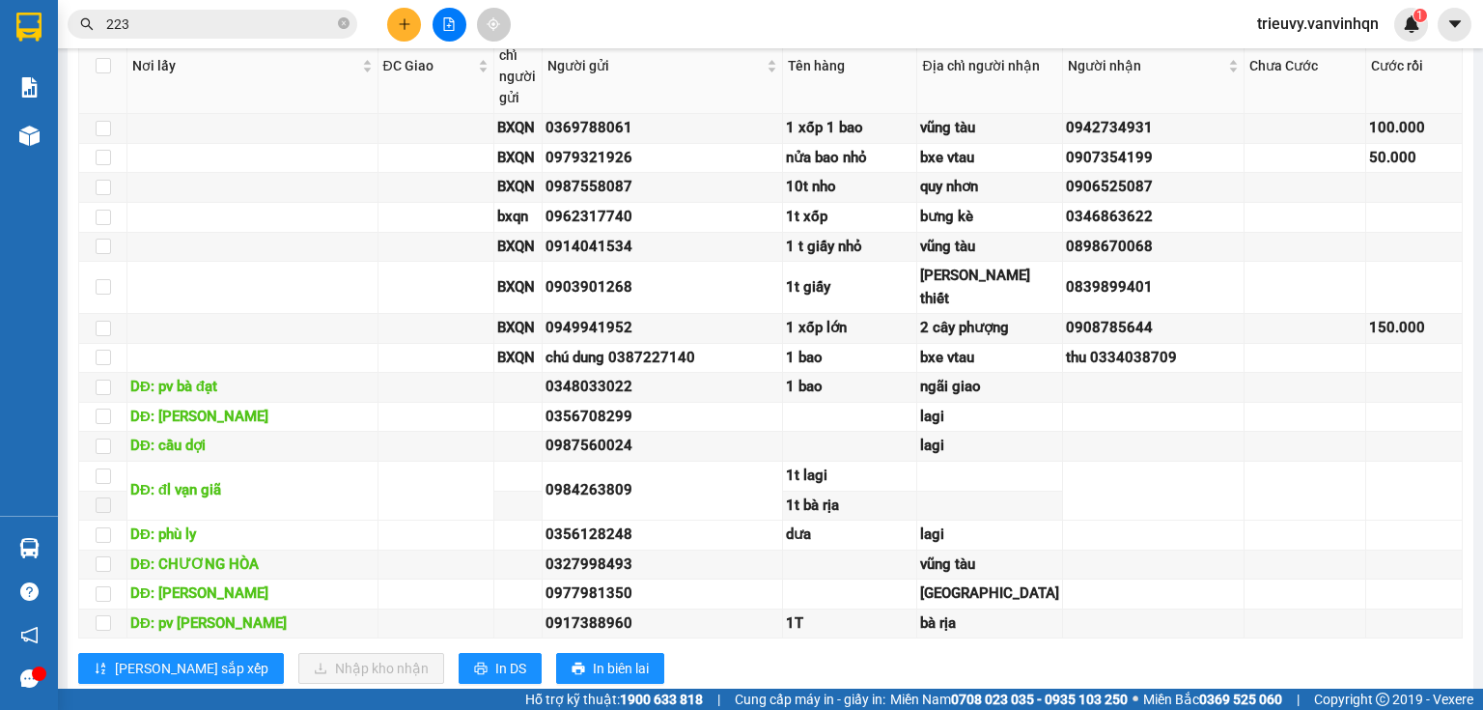
click at [463, 31] on div at bounding box center [449, 25] width 145 height 34
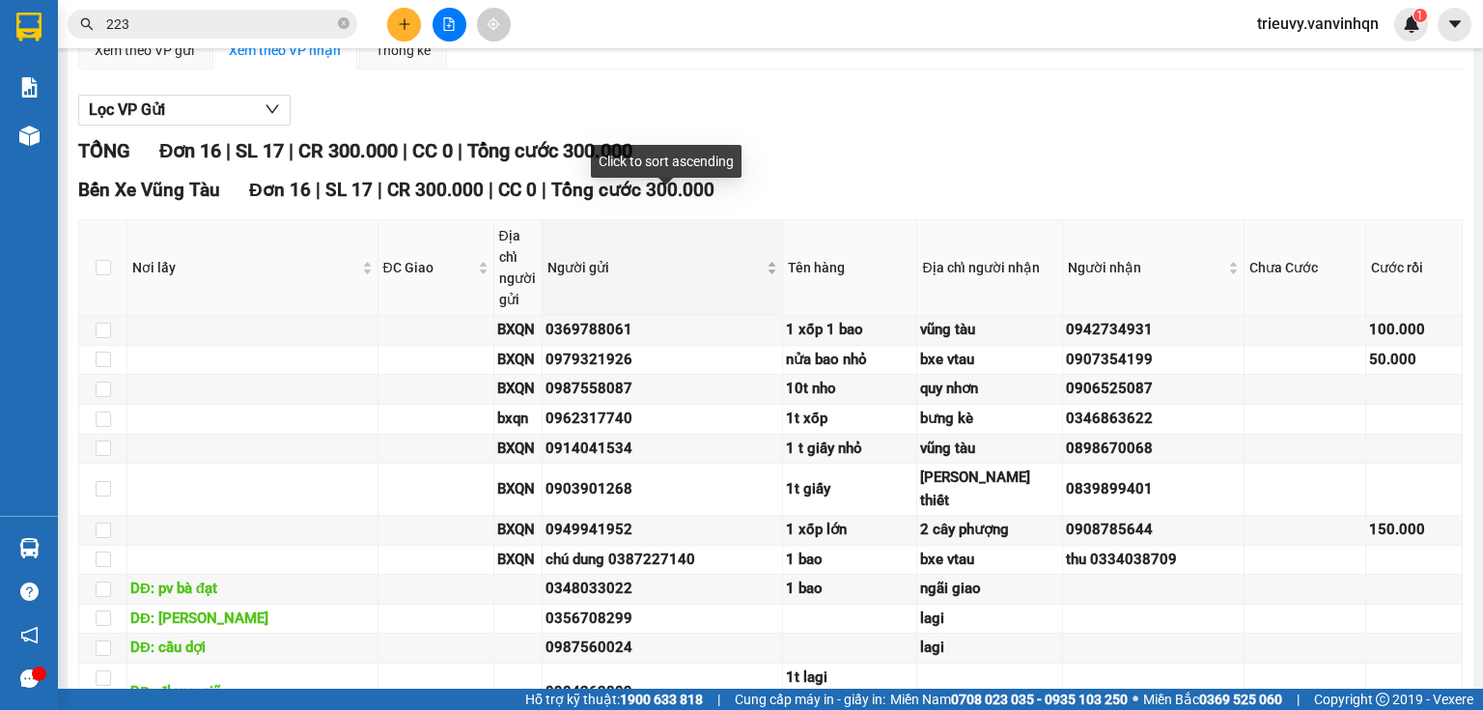
scroll to position [0, 0]
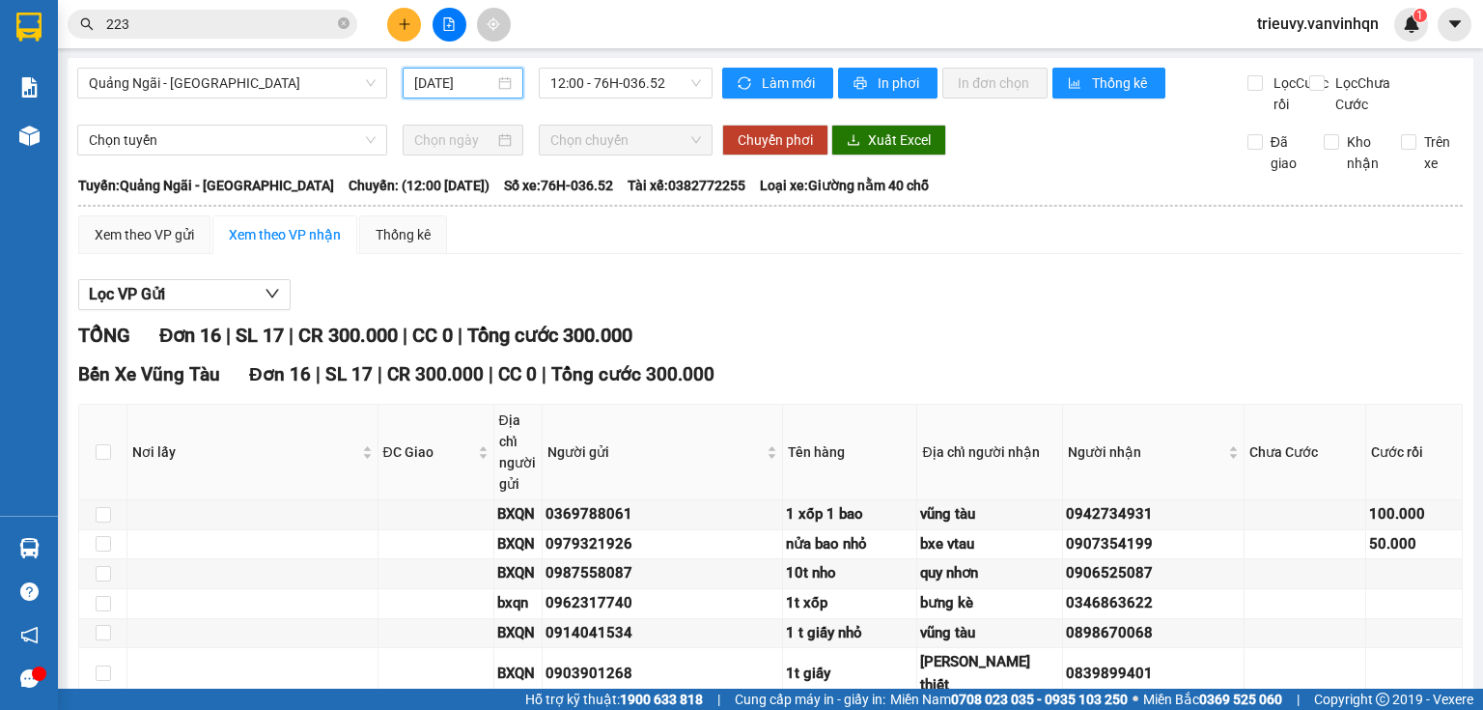
click at [425, 77] on input "[DATE]" at bounding box center [453, 82] width 79 height 21
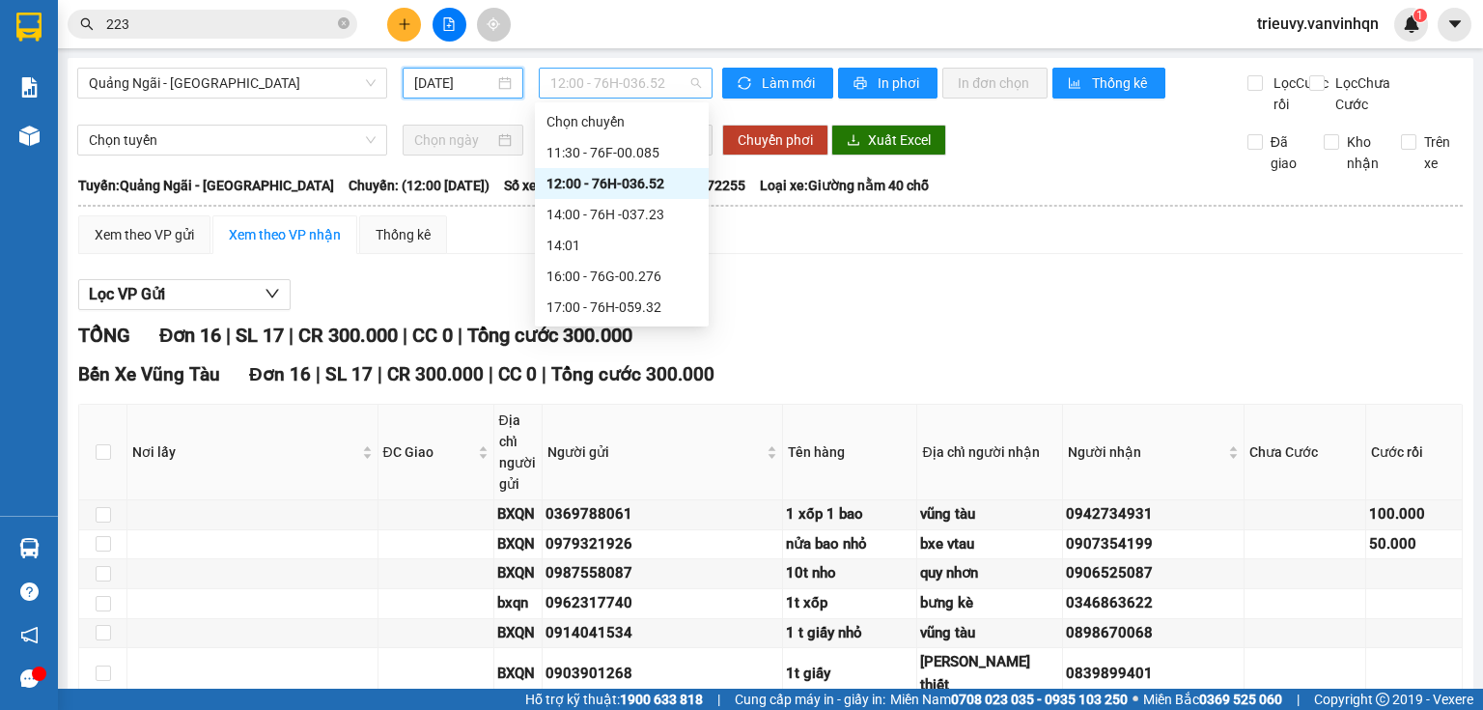
click at [618, 84] on span "12:00 - 76H-036.52" at bounding box center [626, 83] width 152 height 29
click at [625, 301] on div "17:00 - 76H-059.32" at bounding box center [621, 306] width 151 height 21
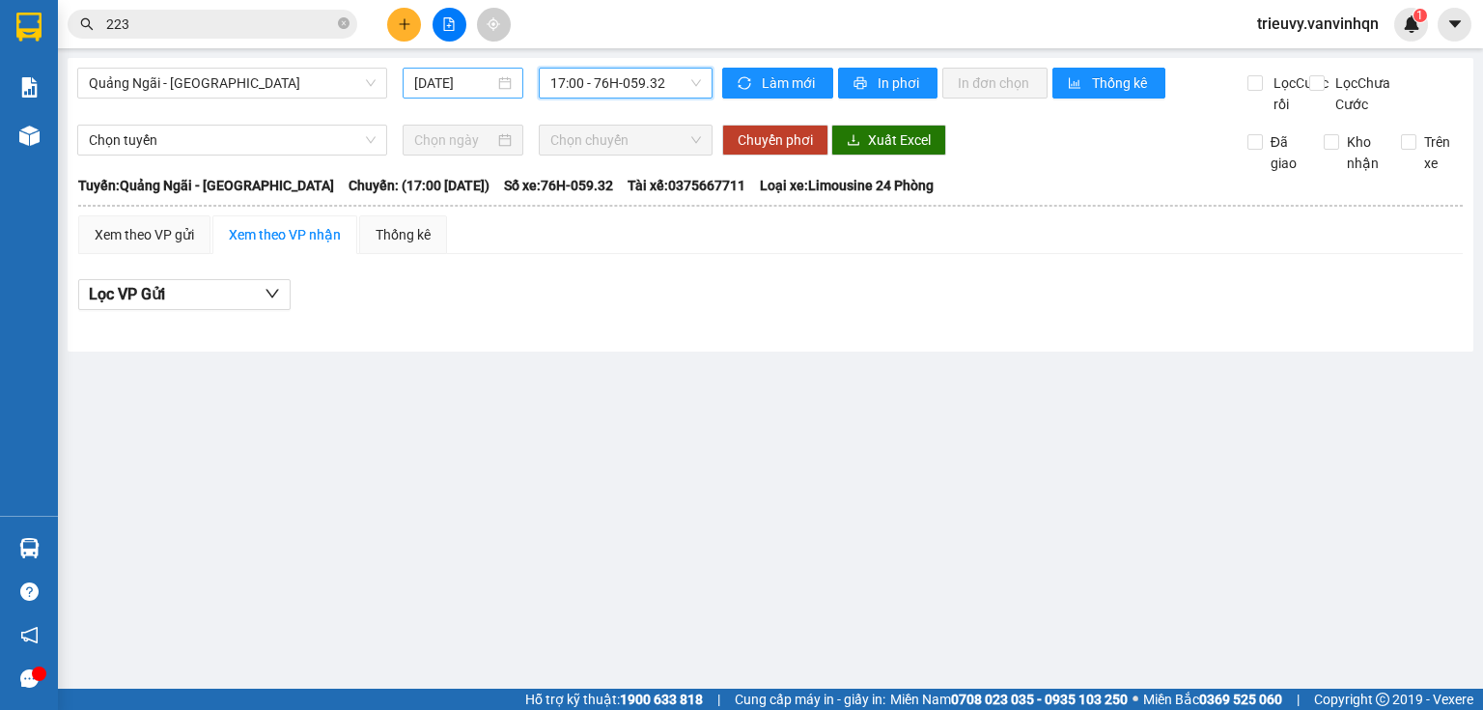
click at [463, 90] on input "[DATE]" at bounding box center [453, 82] width 79 height 21
click at [970, 145] on div "Chuyển phơi Xuất Excel" at bounding box center [969, 140] width 494 height 31
click at [310, 71] on span "Quảng Ngãi - [GEOGRAPHIC_DATA]" at bounding box center [232, 83] width 287 height 29
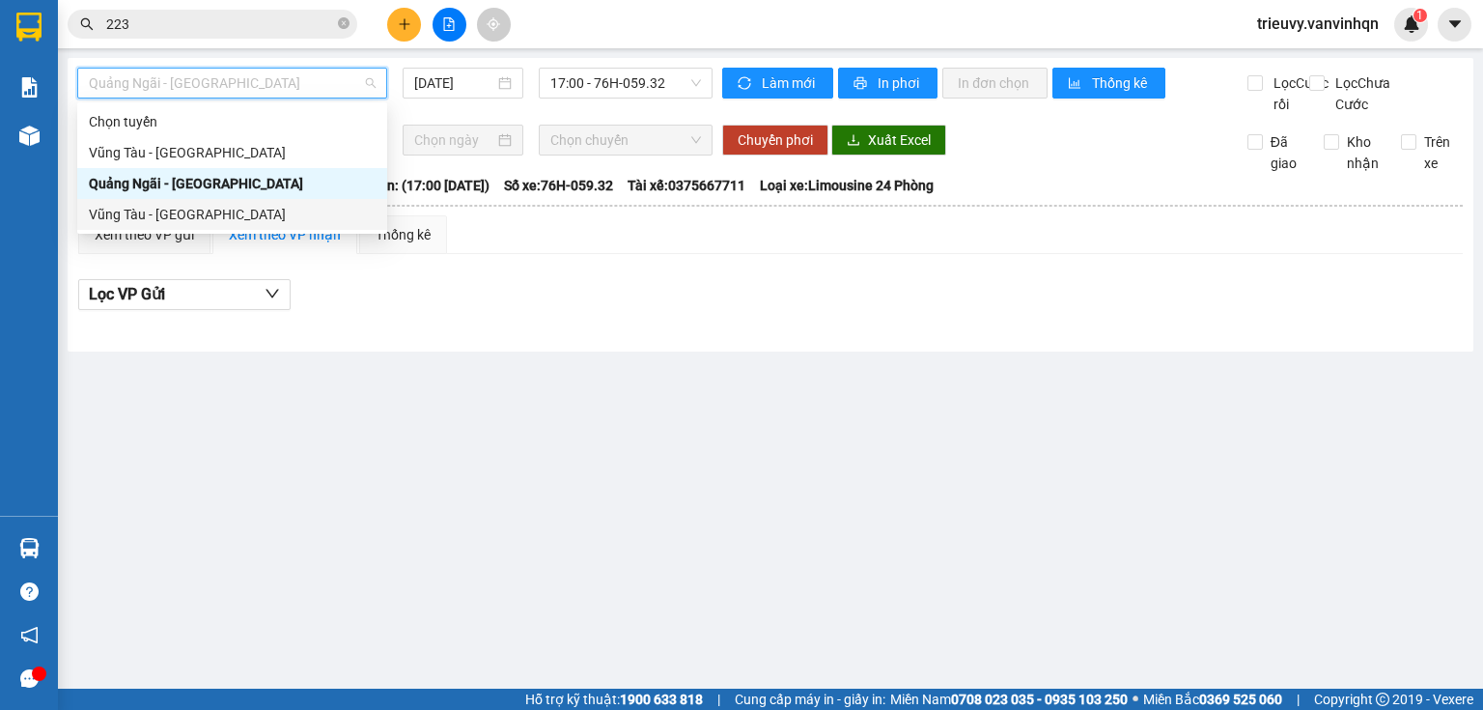
click at [234, 189] on div "Quảng Ngãi - [GEOGRAPHIC_DATA]" at bounding box center [232, 183] width 287 height 21
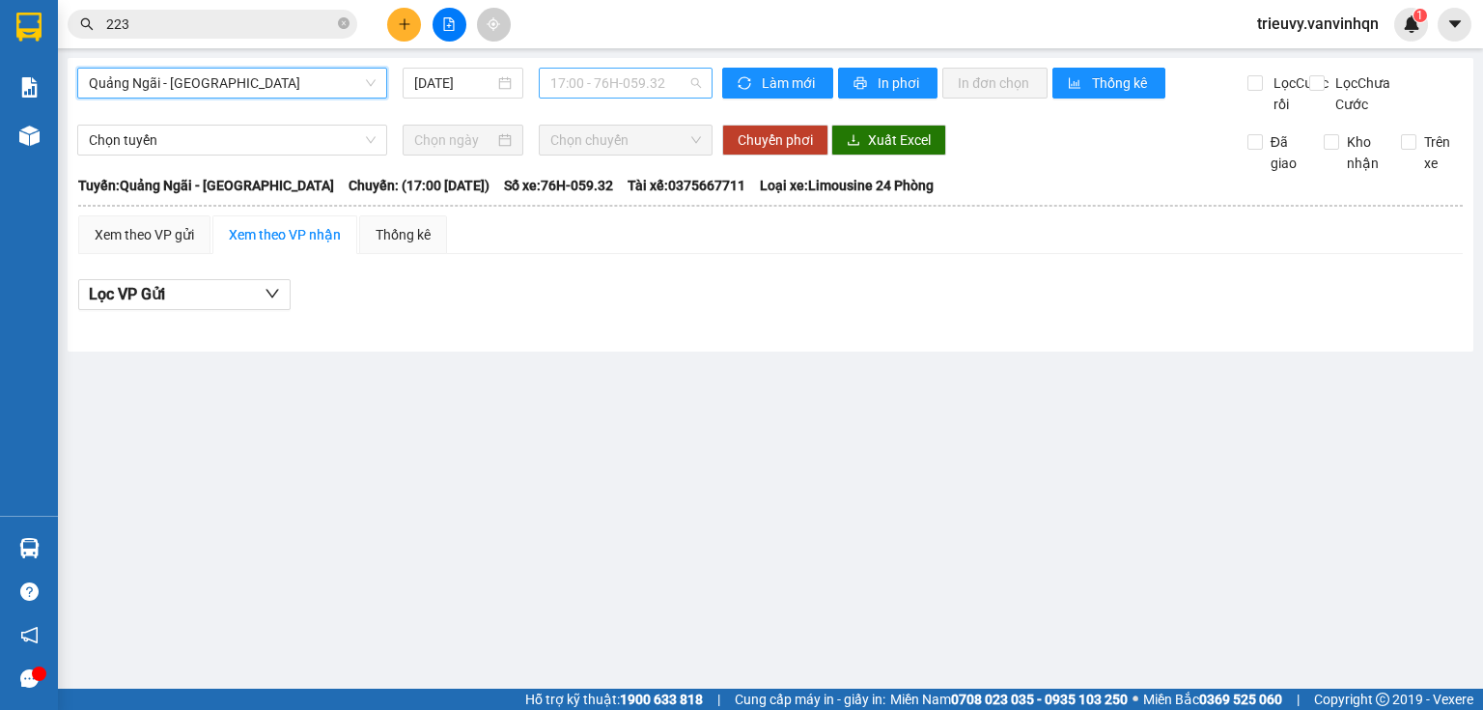
click at [575, 84] on span "17:00 - 76H-059.32" at bounding box center [626, 83] width 152 height 29
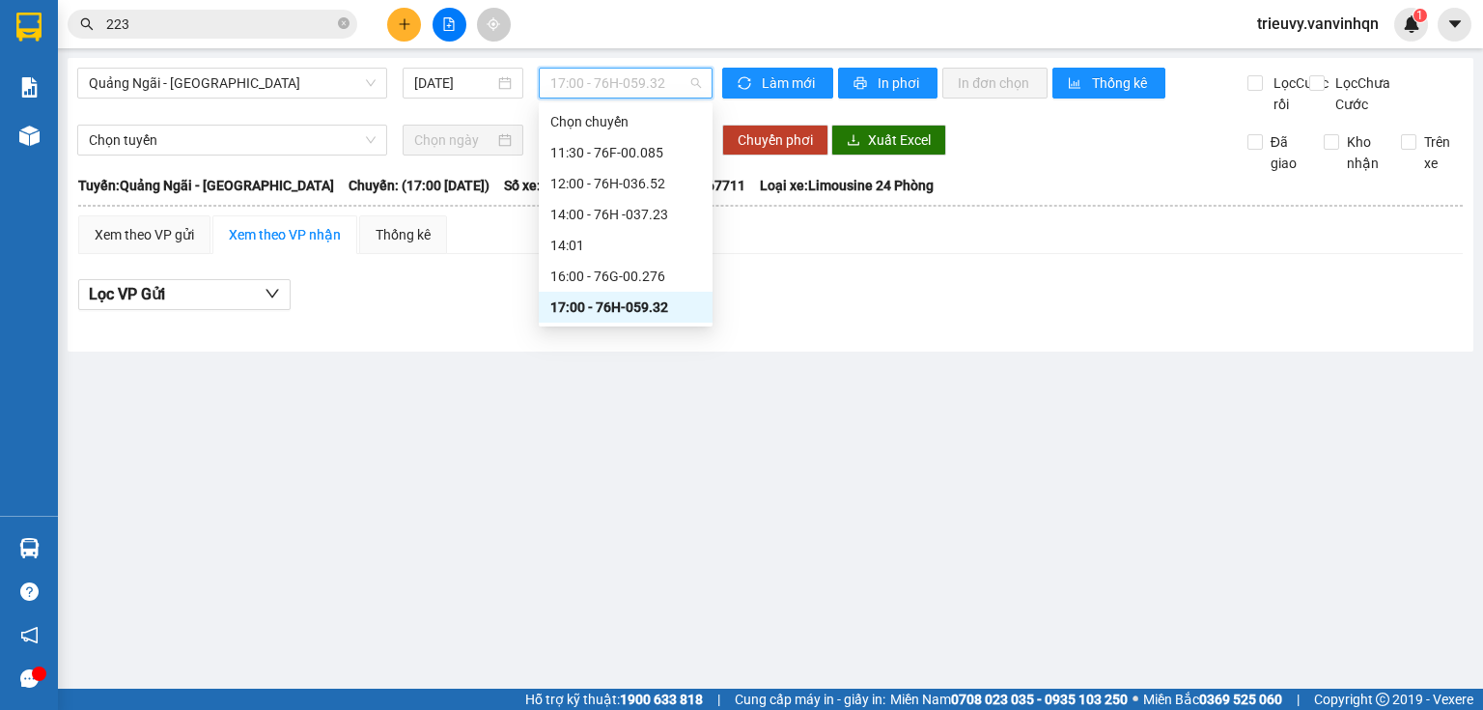
click at [609, 299] on div "17:00 - 76H-059.32" at bounding box center [625, 306] width 151 height 21
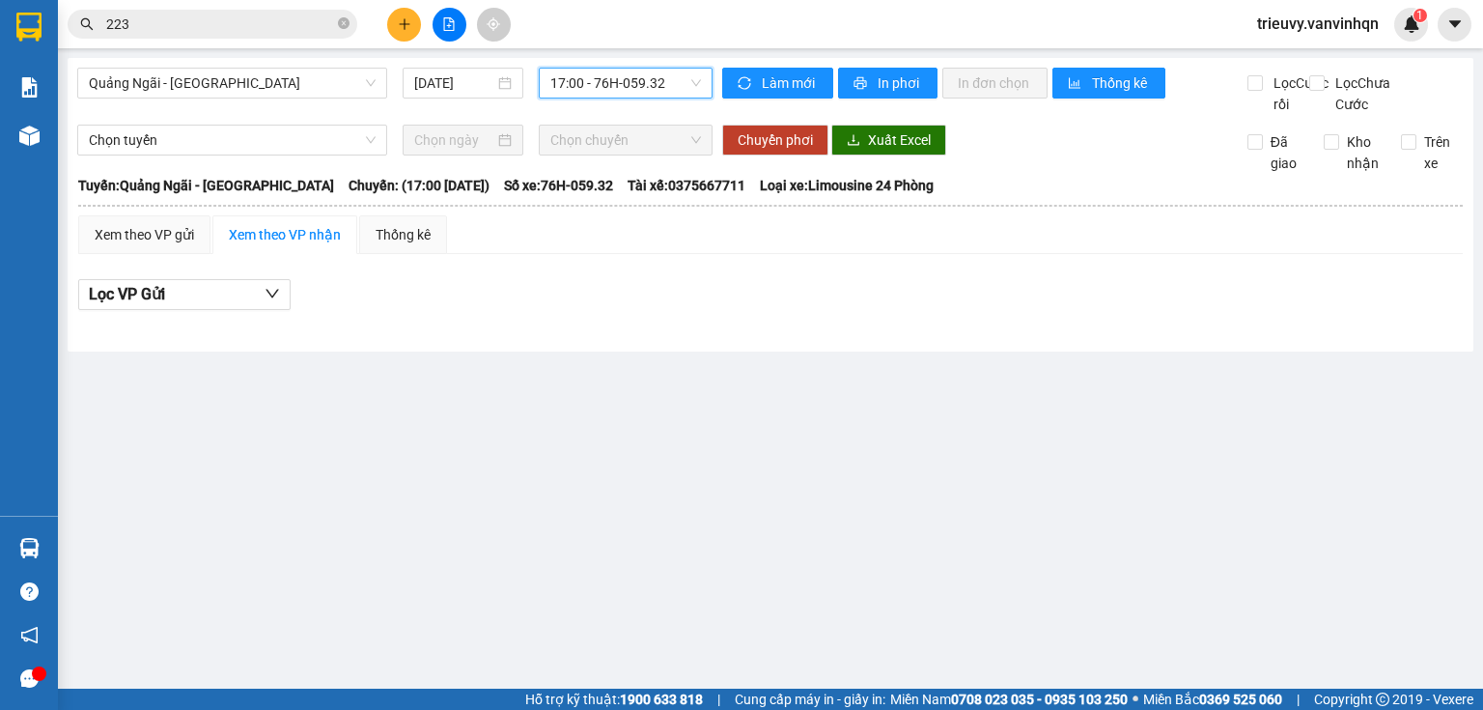
click at [668, 99] on div "Quảng Ngãi - [GEOGRAPHIC_DATA] [DATE] 17:00 17:00 - 76H-059.32" at bounding box center [394, 91] width 635 height 47
click at [667, 80] on span "17:00 - 76H-059.32" at bounding box center [626, 83] width 152 height 29
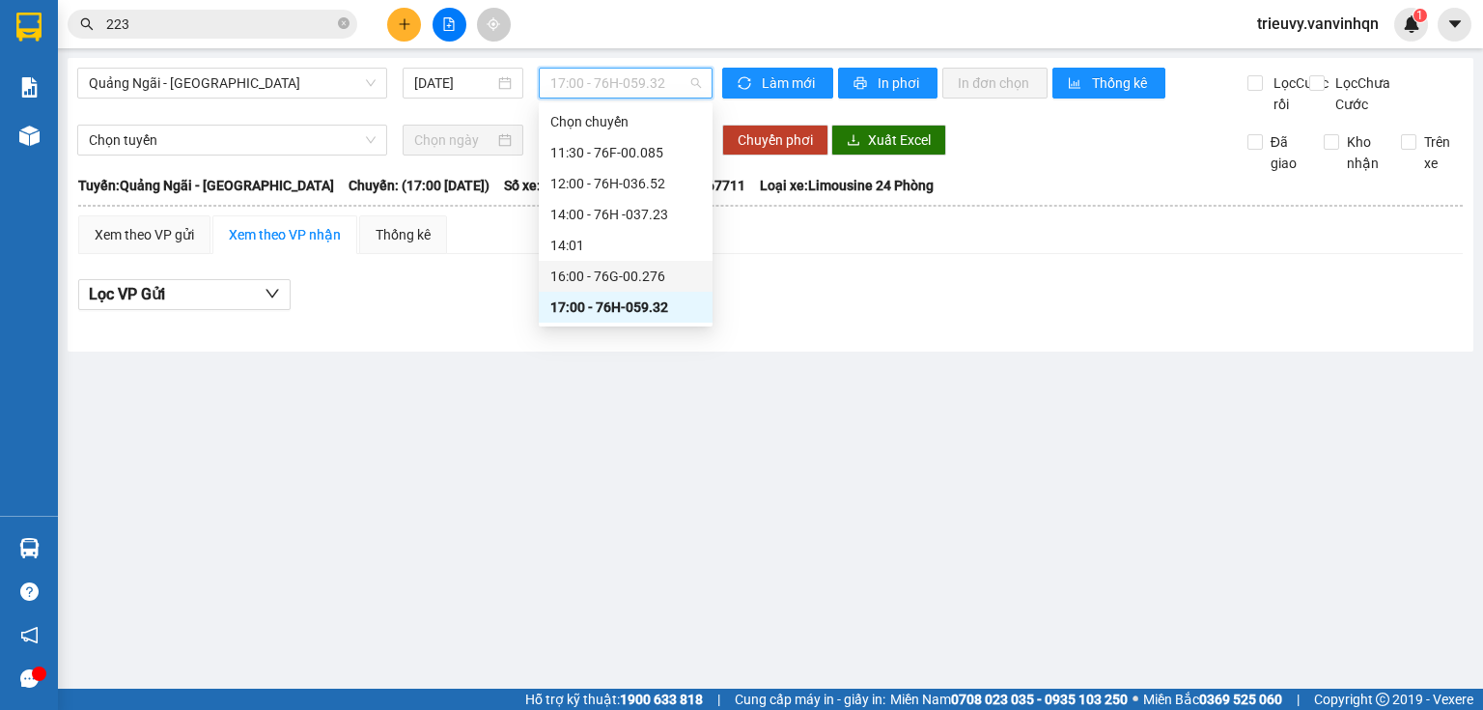
click at [634, 275] on div "16:00 - 76G-00.276" at bounding box center [625, 275] width 151 height 21
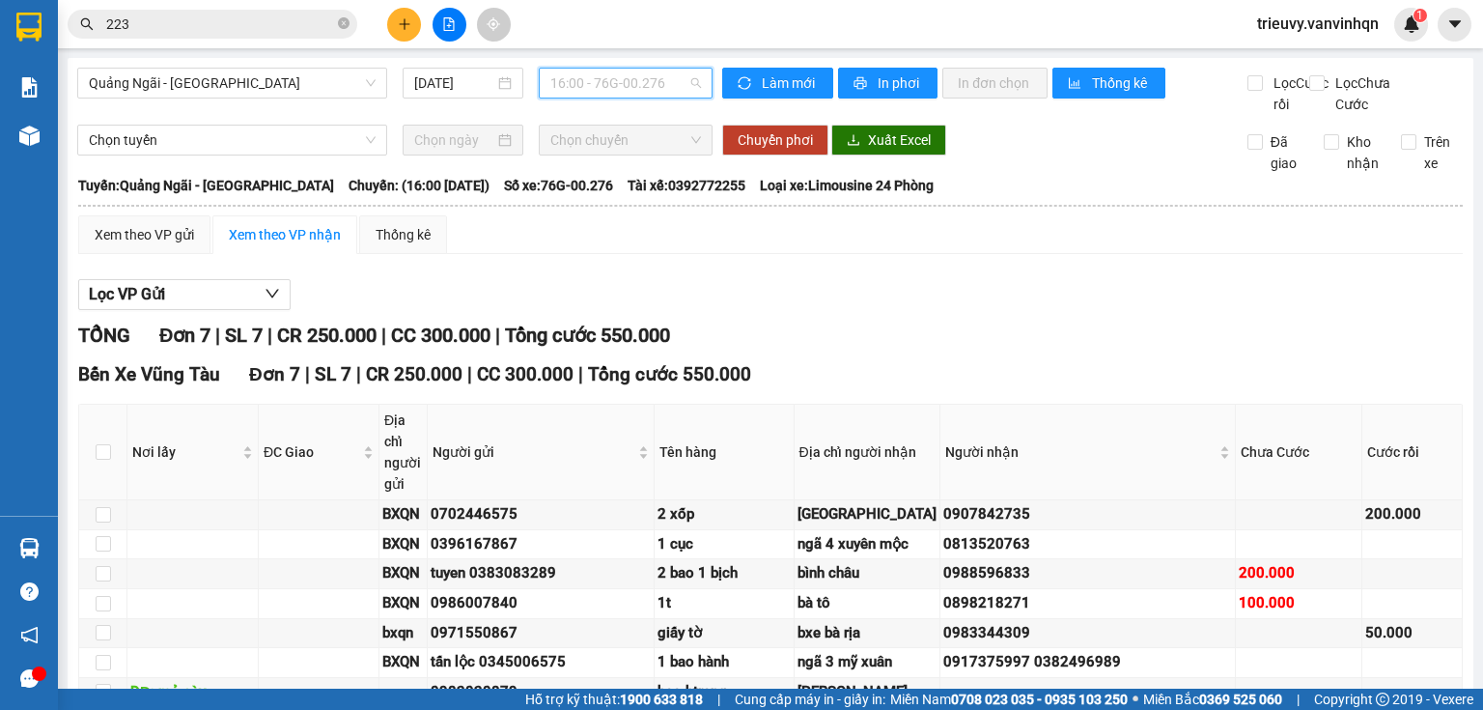
click at [684, 96] on span "16:00 - 76G-00.276" at bounding box center [626, 83] width 152 height 29
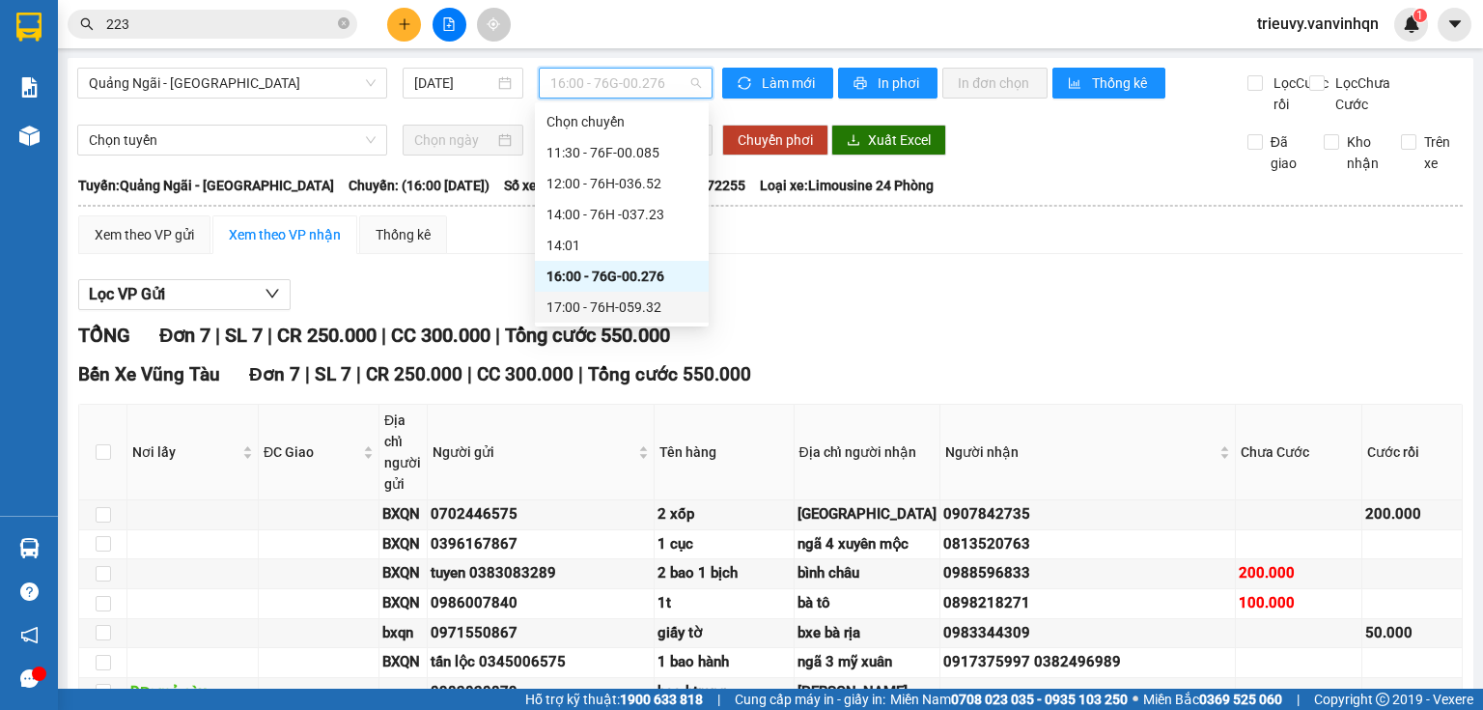
click at [651, 317] on div "17:00 - 76H-059.32" at bounding box center [621, 306] width 151 height 21
